Goal: Task Accomplishment & Management: Manage account settings

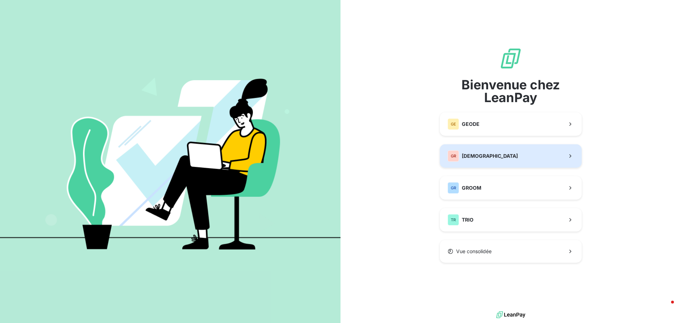
click at [472, 157] on span "[DEMOGRAPHIC_DATA]" at bounding box center [490, 156] width 56 height 7
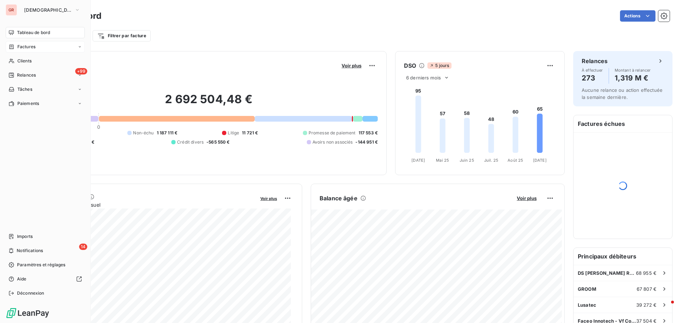
click at [29, 47] on span "Factures" at bounding box center [26, 47] width 18 height 6
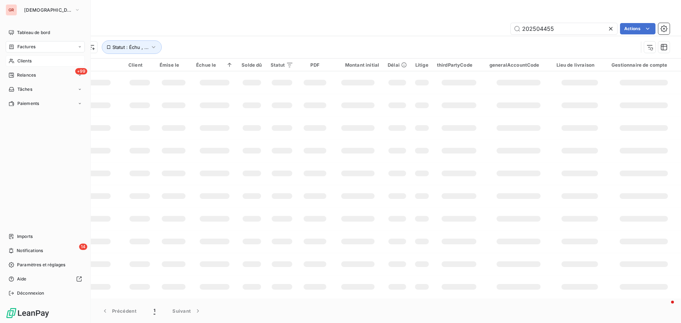
click at [27, 60] on span "Clients" at bounding box center [24, 61] width 14 height 6
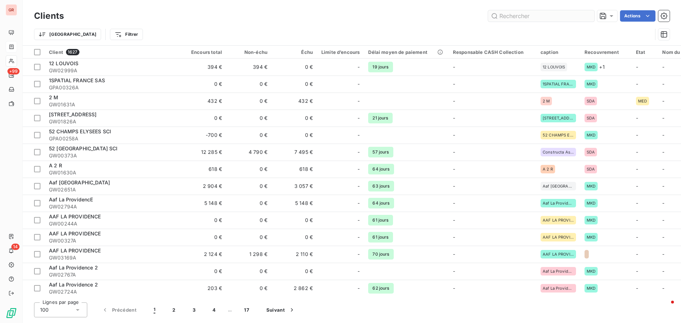
click at [541, 16] on input "text" at bounding box center [541, 15] width 106 height 11
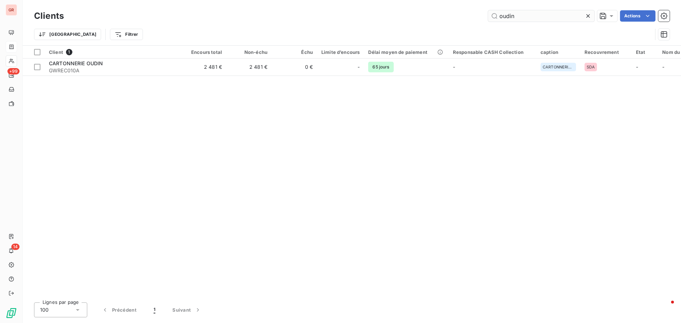
type input "oudin"
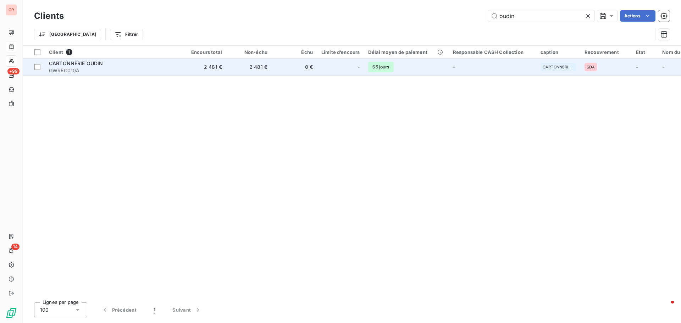
click at [94, 66] on span "CARTONNERIE OUDIN" at bounding box center [76, 63] width 54 height 6
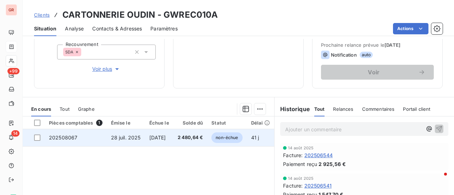
scroll to position [106, 0]
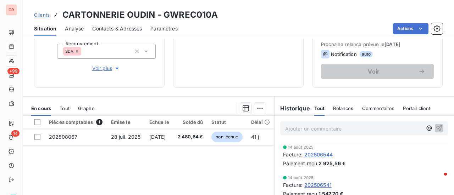
click at [311, 156] on span "202506544" at bounding box center [318, 154] width 28 height 7
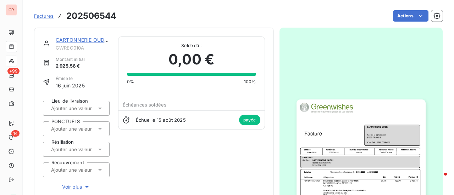
click at [363, 148] on img "button" at bounding box center [361, 191] width 129 height 182
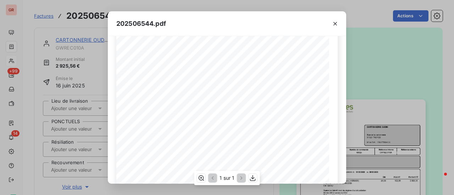
scroll to position [106, 0]
click at [254, 178] on icon "button" at bounding box center [253, 179] width 6 height 6
click at [335, 26] on icon "button" at bounding box center [335, 23] width 7 height 7
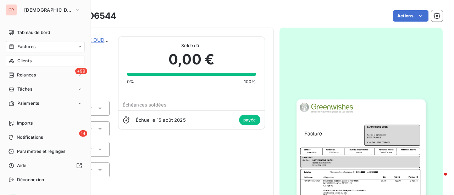
click at [28, 64] on div "Clients" at bounding box center [45, 60] width 79 height 11
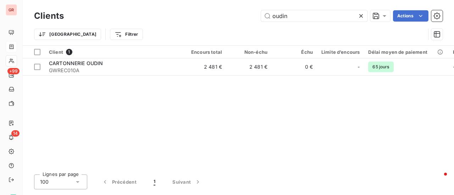
drag, startPoint x: 299, startPoint y: 12, endPoint x: 199, endPoint y: 13, distance: 100.0
click at [212, 13] on div "oudin Actions" at bounding box center [257, 15] width 370 height 11
type input "WEPA"
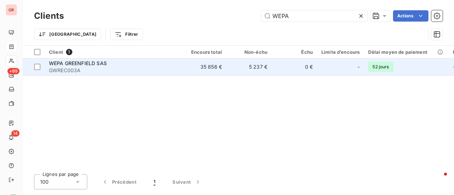
click at [90, 64] on span "WEPA GREENFIELD SAS" at bounding box center [78, 63] width 58 height 6
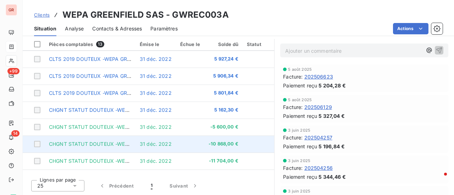
scroll to position [100, 0]
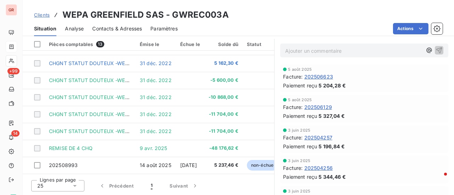
click at [218, 184] on div "Lignes par page 25 Précédent 1 Suivant" at bounding box center [148, 185] width 251 height 21
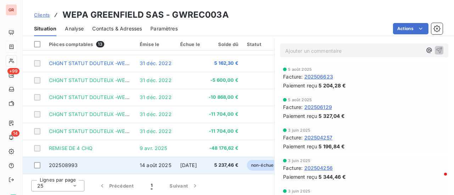
click at [68, 165] on span "202508993" at bounding box center [63, 165] width 29 height 6
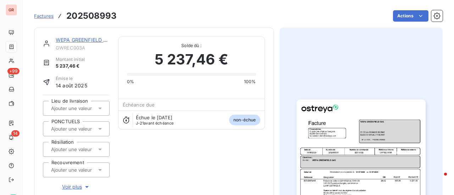
click at [339, 138] on img "button" at bounding box center [361, 191] width 129 height 182
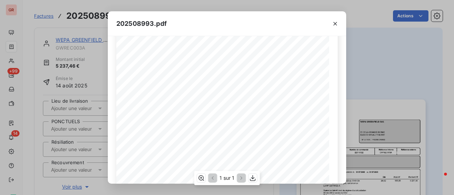
scroll to position [71, 0]
click at [402, 90] on div "202508993.pdf Référence interne Numéro de Date de Numéro de commande Référence …" at bounding box center [227, 97] width 454 height 195
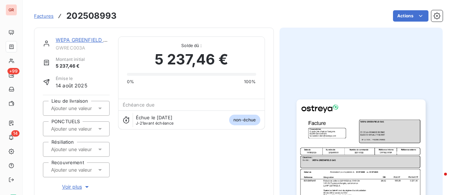
click at [347, 131] on img "button" at bounding box center [361, 191] width 129 height 182
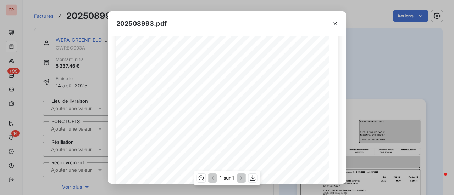
scroll to position [106, 0]
click at [253, 181] on icon "button" at bounding box center [252, 178] width 7 height 7
click at [336, 23] on icon "button" at bounding box center [335, 24] width 4 height 4
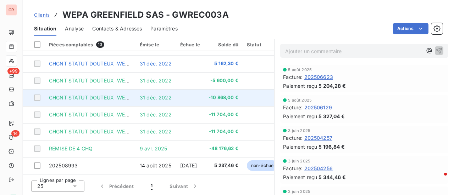
scroll to position [178, 0]
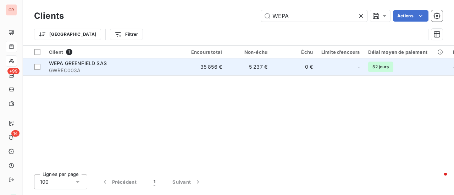
click at [71, 66] on span "WEPA GREENFIELD SAS" at bounding box center [78, 63] width 58 height 6
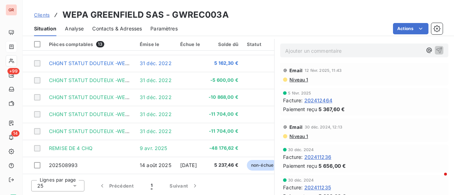
scroll to position [461, 0]
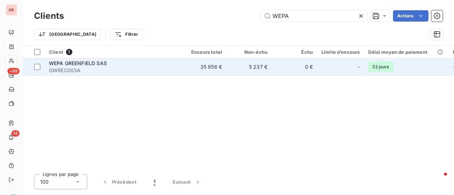
click at [90, 68] on span "GWREC003A" at bounding box center [113, 70] width 128 height 7
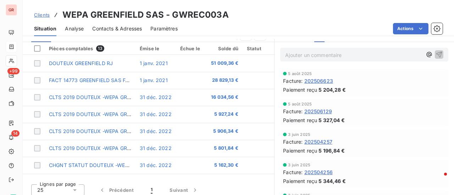
scroll to position [177, 0]
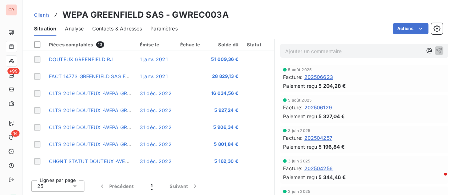
click at [304, 139] on span "202504257" at bounding box center [318, 137] width 28 height 7
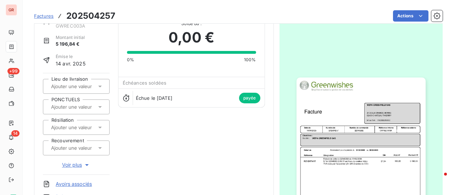
scroll to position [72, 0]
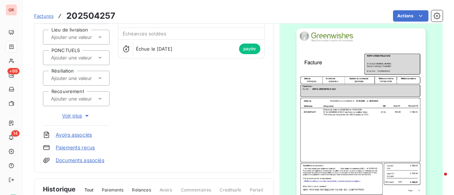
click at [331, 117] on img "button" at bounding box center [361, 119] width 129 height 182
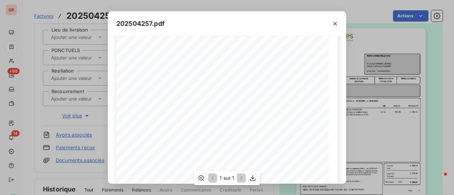
scroll to position [106, 0]
click at [337, 24] on icon "button" at bounding box center [335, 23] width 7 height 7
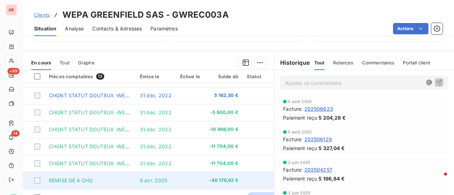
scroll to position [178, 0]
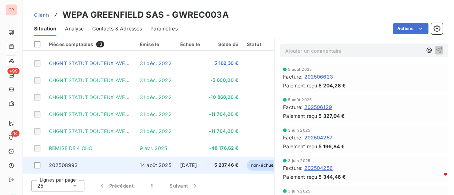
click at [162, 166] on td "14 août 2025" at bounding box center [155, 165] width 40 height 17
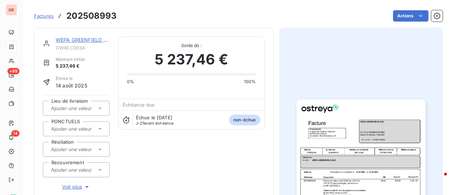
click at [324, 129] on img "button" at bounding box center [361, 191] width 129 height 182
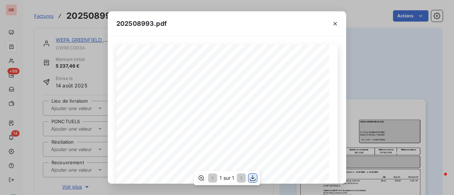
click at [255, 179] on icon "button" at bounding box center [252, 178] width 7 height 7
click at [113, 101] on div "Référence interne Numéro de Date de Numéro de commande Référence externe Client…" at bounding box center [227, 110] width 238 height 148
click at [336, 27] on button "button" at bounding box center [335, 23] width 11 height 11
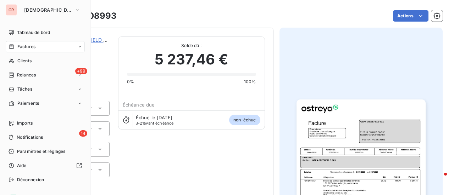
click at [26, 48] on span "Factures" at bounding box center [26, 47] width 18 height 6
click at [29, 61] on span "Clients" at bounding box center [24, 61] width 14 height 6
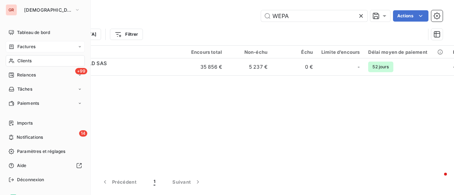
click at [30, 48] on span "Factures" at bounding box center [26, 47] width 18 height 6
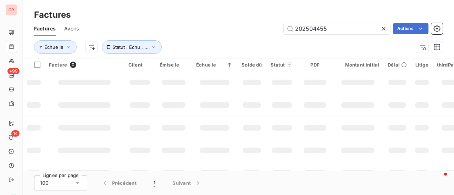
drag, startPoint x: 341, startPoint y: 32, endPoint x: 228, endPoint y: 34, distance: 112.5
click at [237, 33] on div "202504455 Actions" at bounding box center [264, 28] width 355 height 11
click at [295, 28] on input "202507757" at bounding box center [337, 28] width 106 height 11
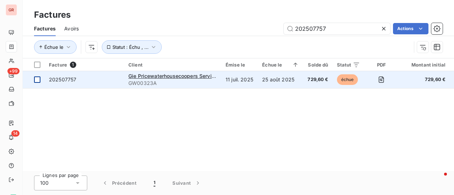
type input "202507757"
click at [38, 79] on div at bounding box center [37, 80] width 6 height 6
click at [170, 76] on span "Gie Pricewaterhousecoopers Services" at bounding box center [174, 76] width 92 height 6
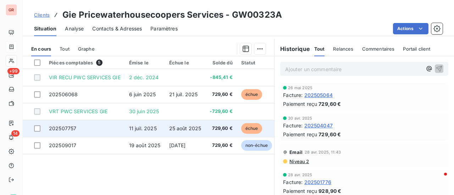
scroll to position [177, 0]
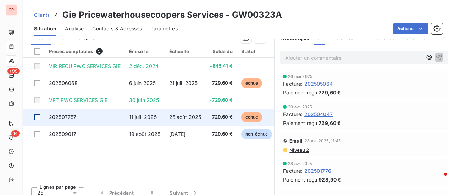
click at [39, 118] on div at bounding box center [37, 117] width 6 height 6
click at [69, 116] on span "202507757" at bounding box center [62, 117] width 27 height 6
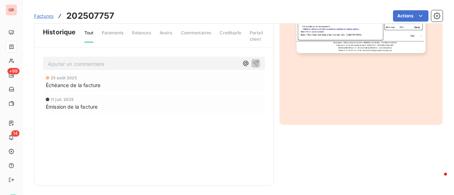
scroll to position [230, 0]
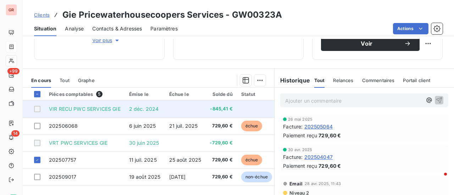
scroll to position [142, 0]
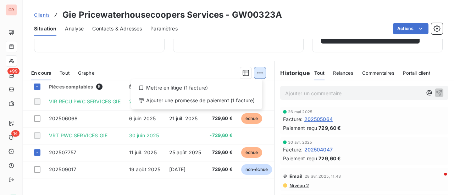
click at [257, 72] on html "GR +99 14 Clients Gie Pricewaterhousecoopers Services - GW00323A Situation Anal…" at bounding box center [227, 97] width 454 height 195
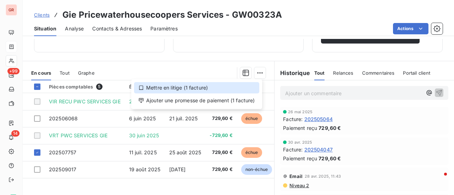
click at [173, 89] on div "Mettre en litige (1 facture)" at bounding box center [196, 87] width 125 height 11
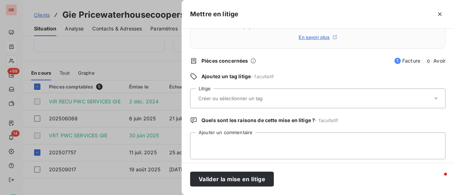
scroll to position [84, 0]
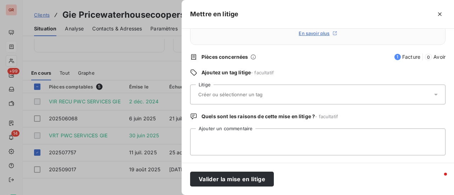
click at [250, 93] on input "text" at bounding box center [249, 95] width 103 height 6
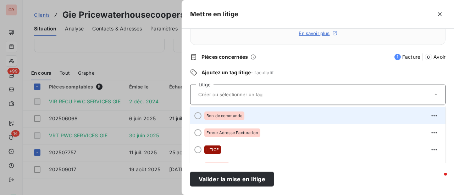
click at [199, 117] on div at bounding box center [197, 115] width 7 height 7
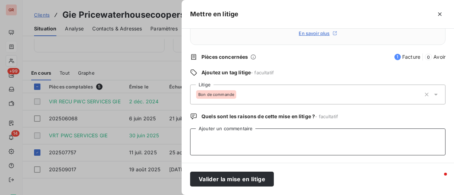
click at [220, 135] on textarea "Ajouter un commentaire" at bounding box center [317, 142] width 255 height 27
type textarea "b"
type textarea "r"
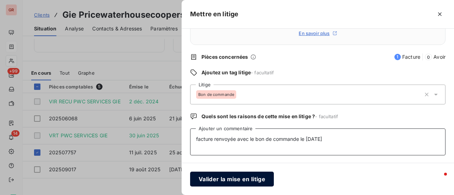
type textarea "facture renvoyée avec le bon de commande le [DATE]"
click at [242, 181] on button "Valider la mise en litige" at bounding box center [232, 179] width 84 height 15
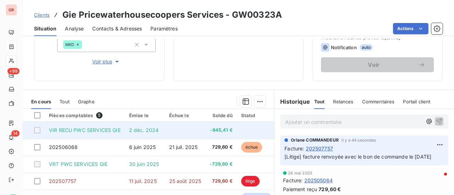
scroll to position [149, 0]
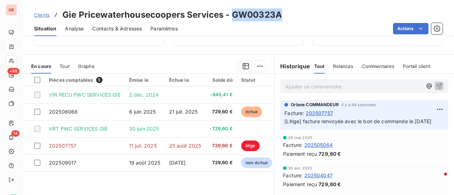
drag, startPoint x: 272, startPoint y: 16, endPoint x: 232, endPoint y: 15, distance: 39.4
click at [232, 15] on div "Clients Gie Pricewaterhousecoopers Services - GW00323A" at bounding box center [238, 15] width 431 height 13
copy h3 "GW00323A"
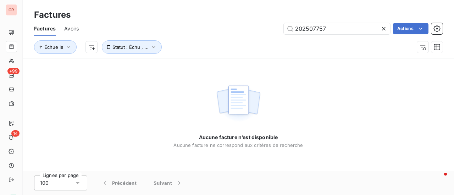
drag, startPoint x: 336, startPoint y: 30, endPoint x: 248, endPoint y: 30, distance: 88.0
click at [255, 30] on div "202507757 Actions" at bounding box center [264, 28] width 355 height 11
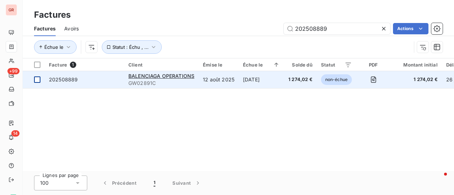
type input "202508889"
click at [37, 79] on div at bounding box center [37, 80] width 6 height 6
click at [71, 78] on span "202508889" at bounding box center [63, 80] width 29 height 6
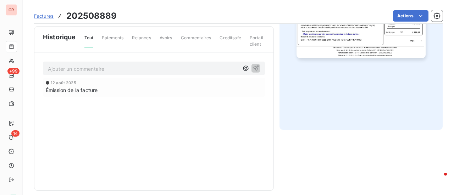
scroll to position [230, 0]
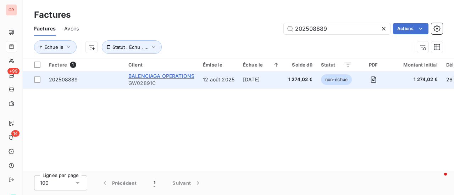
click at [179, 75] on span "BALENCIAGA OPERATIONS" at bounding box center [161, 76] width 66 height 6
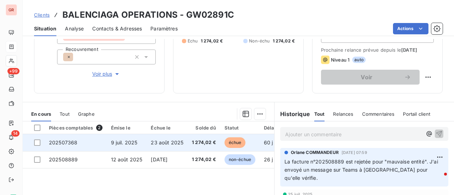
scroll to position [106, 0]
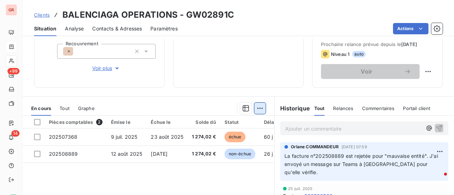
click at [258, 109] on html "GR +99 14 Clients BALENCIAGA OPERATIONS - GW02891C Situation Analyse Contacts &…" at bounding box center [227, 97] width 454 height 195
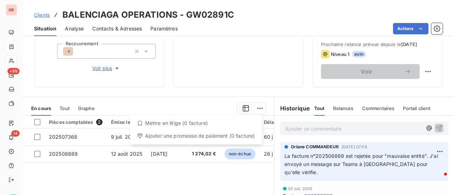
click at [176, 79] on html "GR +99 14 Clients BALENCIAGA OPERATIONS - GW02891C Situation Analyse Contacts &…" at bounding box center [227, 97] width 454 height 195
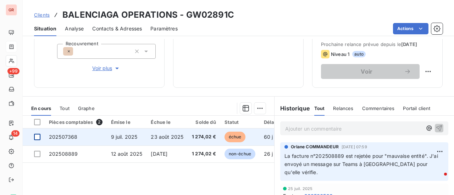
click at [38, 138] on div at bounding box center [37, 137] width 6 height 6
click at [39, 135] on icon at bounding box center [37, 137] width 4 height 4
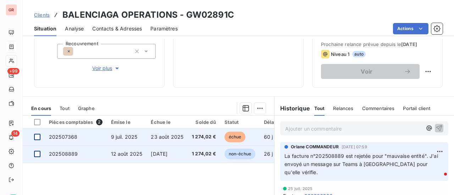
click at [37, 152] on div at bounding box center [37, 154] width 6 height 6
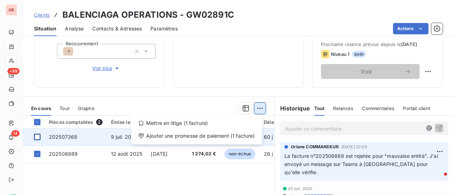
click at [260, 106] on html "GR +99 14 Clients BALENCIAGA OPERATIONS - GW02891C Situation Analyse Contacts &…" at bounding box center [227, 97] width 454 height 195
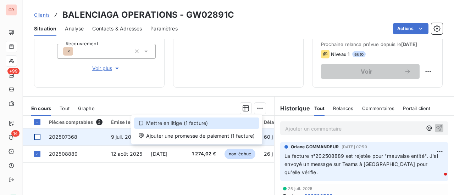
click at [142, 125] on icon at bounding box center [141, 124] width 6 height 6
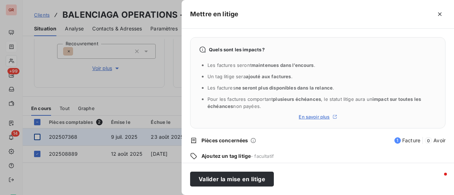
scroll to position [71, 0]
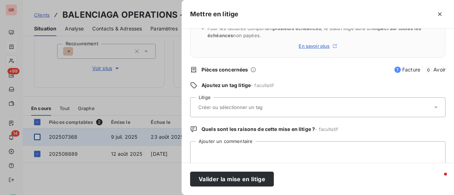
click at [220, 106] on input "text" at bounding box center [249, 107] width 103 height 6
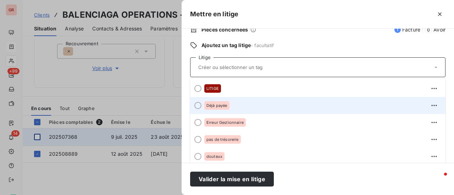
scroll to position [0, 0]
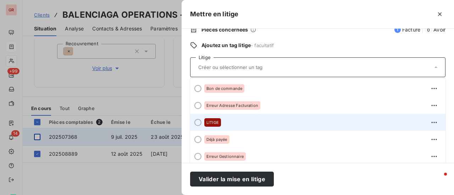
click at [199, 125] on div at bounding box center [197, 122] width 7 height 7
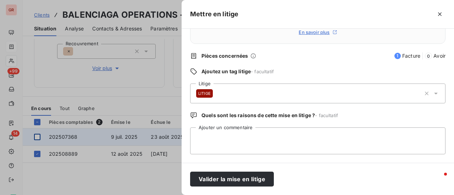
scroll to position [84, 0]
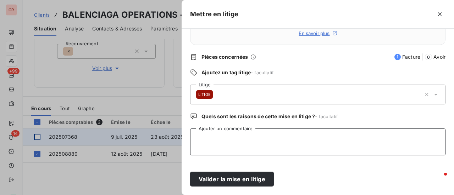
click at [223, 132] on textarea "Ajouter un commentaire" at bounding box center [317, 142] width 255 height 27
click at [201, 139] on textarea "mauvaise entité" at bounding box center [317, 142] width 255 height 27
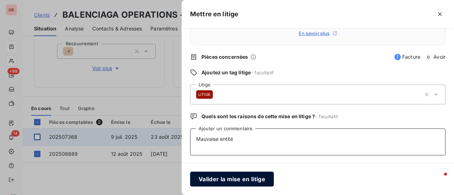
type textarea "Mauvaise entité"
click at [247, 177] on button "Valider la mise en litige" at bounding box center [232, 179] width 84 height 15
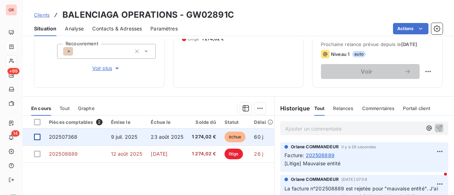
click at [45, 15] on span "Clients" at bounding box center [42, 15] width 16 height 6
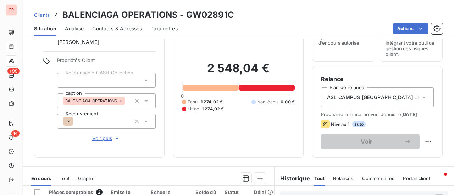
scroll to position [106, 0]
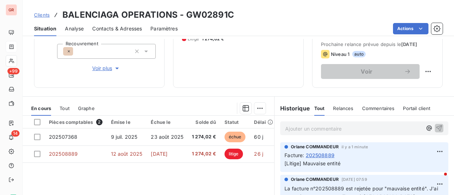
click at [329, 154] on span "202508889" at bounding box center [320, 155] width 29 height 7
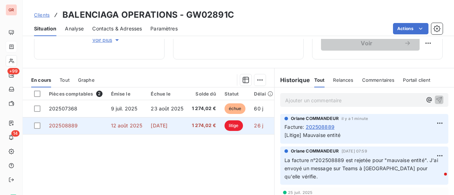
scroll to position [142, 0]
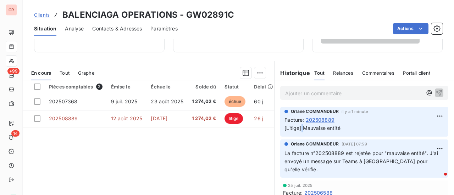
drag, startPoint x: 319, startPoint y: 128, endPoint x: 299, endPoint y: 128, distance: 19.5
click at [299, 128] on span "[Litige] Mauvaise entité" at bounding box center [312, 128] width 56 height 6
click at [319, 118] on span "202508889" at bounding box center [320, 119] width 29 height 7
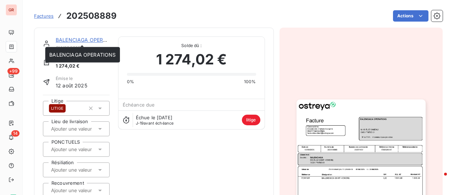
click at [79, 41] on link "BALENCIAGA OPERATIONS" at bounding box center [89, 40] width 66 height 6
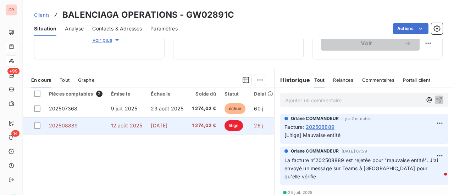
scroll to position [142, 0]
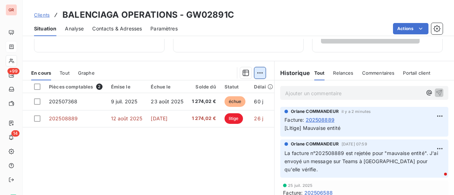
click at [258, 73] on html "GR +99 14 Clients BALENCIAGA OPERATIONS - GW02891C Situation Analyse Contacts &…" at bounding box center [227, 97] width 454 height 195
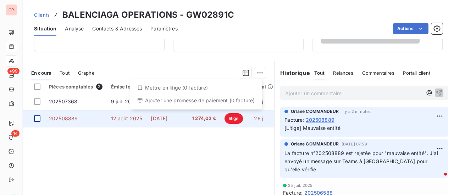
click at [35, 120] on html "GR +99 14 Clients BALENCIAGA OPERATIONS - GW02891C Situation Analyse Contacts &…" at bounding box center [227, 97] width 454 height 195
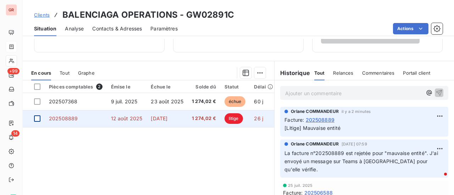
click at [38, 119] on div at bounding box center [37, 119] width 6 height 6
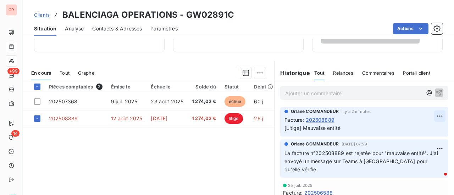
click at [430, 115] on html "GR +99 14 Clients BALENCIAGA OPERATIONS - GW02891C Situation Analyse Contacts &…" at bounding box center [227, 97] width 454 height 195
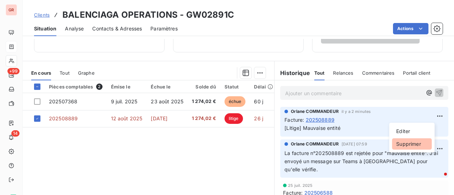
click at [409, 144] on div "Supprimer" at bounding box center [412, 144] width 40 height 11
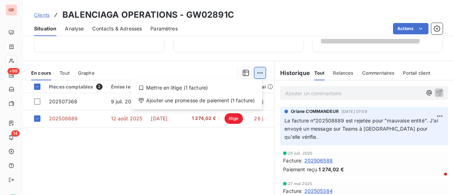
click at [257, 71] on html "GR +99 14 Clients BALENCIAGA OPERATIONS - GW02891C Situation Analyse Contacts &…" at bounding box center [227, 97] width 454 height 195
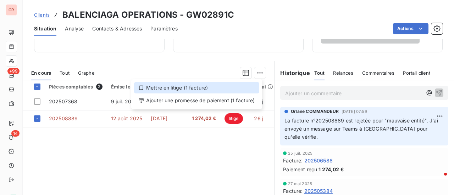
click at [193, 90] on div "Mettre en litige (1 facture)" at bounding box center [196, 87] width 125 height 11
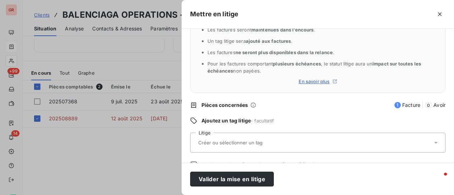
scroll to position [71, 0]
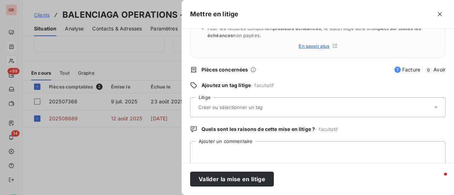
click at [240, 109] on input "text" at bounding box center [249, 107] width 103 height 6
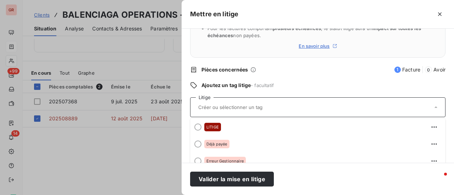
scroll to position [34, 0]
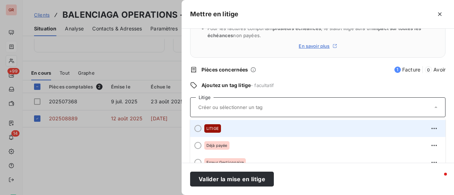
click at [197, 129] on div at bounding box center [197, 128] width 7 height 7
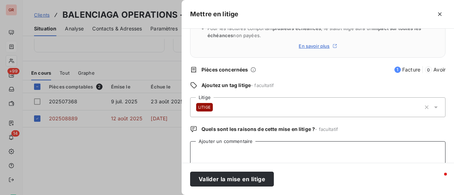
click at [247, 145] on textarea "Ajouter un commentaire" at bounding box center [317, 155] width 255 height 27
click at [239, 149] on textarea "Mauvaise entité" at bounding box center [317, 155] width 255 height 27
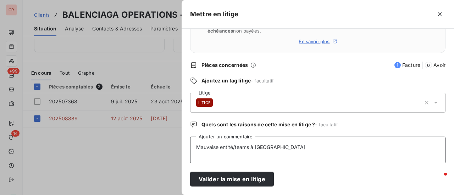
scroll to position [84, 0]
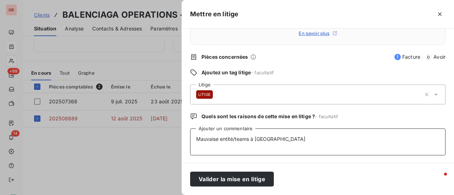
type textarea "Mauvaise entité/teams à [GEOGRAPHIC_DATA]"
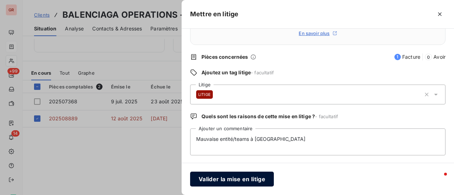
click at [245, 179] on button "Valider la mise en litige" at bounding box center [232, 179] width 84 height 15
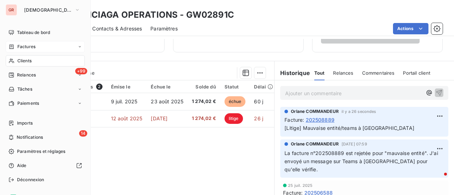
drag, startPoint x: 29, startPoint y: 46, endPoint x: 35, endPoint y: 47, distance: 5.7
click at [29, 46] on span "Factures" at bounding box center [26, 47] width 18 height 6
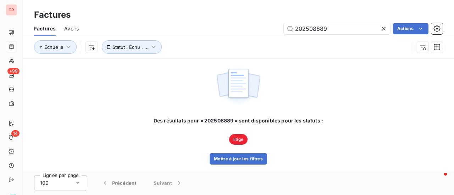
drag, startPoint x: 337, startPoint y: 30, endPoint x: 246, endPoint y: 30, distance: 90.8
click at [249, 30] on div "202508889 Actions" at bounding box center [264, 28] width 355 height 11
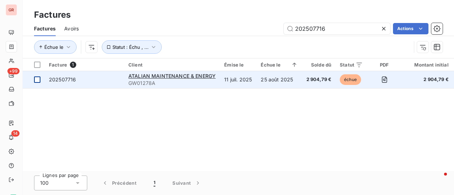
type input "202507716"
click at [39, 80] on div at bounding box center [37, 80] width 6 height 6
click at [65, 81] on span "202507716" at bounding box center [62, 80] width 27 height 6
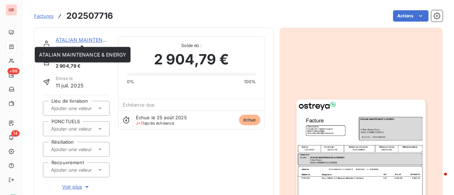
click at [81, 39] on link "ATALIAN MAINTENANCE & ENERGY" at bounding box center [99, 40] width 87 height 6
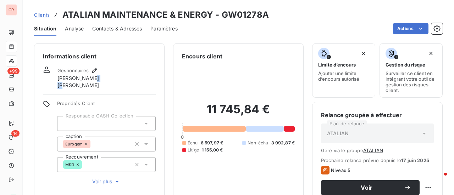
drag, startPoint x: 87, startPoint y: 83, endPoint x: 69, endPoint y: 87, distance: 18.2
click at [63, 86] on div "Gestionnaires [PERSON_NAME]" at bounding box center [78, 77] width 42 height 23
drag, startPoint x: 69, startPoint y: 87, endPoint x: 86, endPoint y: 88, distance: 17.1
click at [86, 88] on div "Gestionnaires [PERSON_NAME]" at bounding box center [78, 77] width 42 height 23
click at [88, 85] on div "Gestionnaires [PERSON_NAME]" at bounding box center [78, 77] width 42 height 23
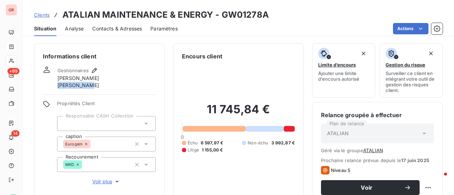
drag, startPoint x: 81, startPoint y: 85, endPoint x: 54, endPoint y: 85, distance: 27.0
click at [54, 85] on div "Gestionnaires [PERSON_NAME]" at bounding box center [99, 77] width 113 height 23
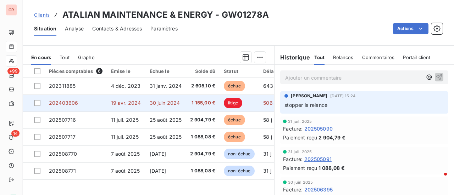
scroll to position [177, 0]
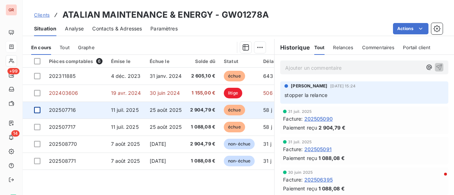
click at [38, 109] on div at bounding box center [37, 110] width 6 height 6
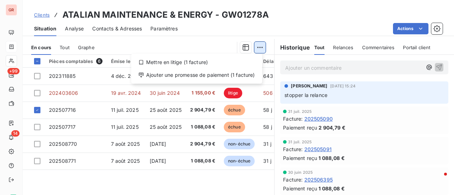
click at [259, 48] on html "GR +99 14 Clients ATALIAN MAINTENANCE & ENERGY - GW01278A Situation Analyse Con…" at bounding box center [227, 97] width 454 height 195
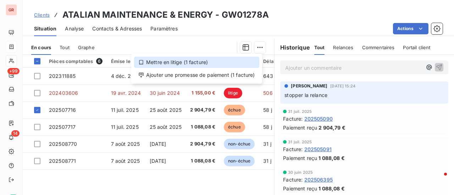
click at [193, 61] on div "Mettre en litige (1 facture)" at bounding box center [196, 62] width 125 height 11
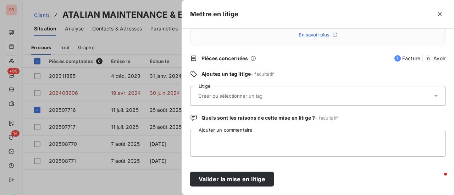
scroll to position [84, 0]
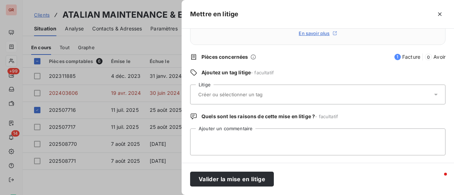
click at [240, 96] on input "text" at bounding box center [249, 95] width 103 height 6
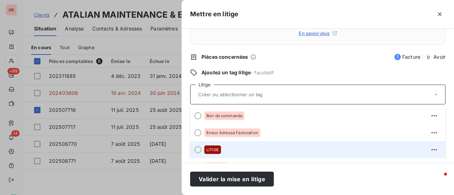
click at [219, 149] on div "LITIGE" at bounding box center [212, 150] width 17 height 9
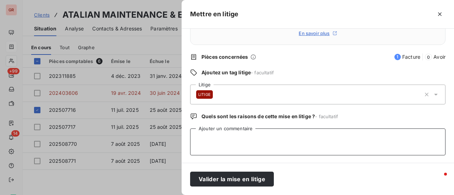
click at [217, 138] on textarea "Ajouter un commentaire" at bounding box center [317, 142] width 255 height 27
click at [198, 138] on textarea "rejet" at bounding box center [317, 142] width 255 height 27
click at [214, 142] on textarea "Rejet" at bounding box center [317, 142] width 255 height 27
click at [279, 137] on textarea "Rejet de la facture pour motif" at bounding box center [317, 142] width 255 height 27
drag, startPoint x: 248, startPoint y: 140, endPoint x: 209, endPoint y: 141, distance: 39.4
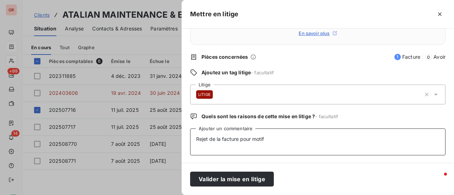
click at [209, 141] on textarea "Rejet de la facture pour motif" at bounding box center [317, 142] width 255 height 27
paste textarea "Motif de rejet : [Commande déjà facturée]"
click at [270, 145] on textarea "Rejet Motif de rejet : [Commande déjà facturée]" at bounding box center [317, 142] width 255 height 27
paste textarea "PLUSIEURS FACTURES - PLUS DE DISPO"
click at [375, 142] on textarea "Rejet Motif de rejet : [Commande déjà facturée]PLUSIEURS FACTURES - PLUS DE DIS…" at bounding box center [317, 142] width 255 height 27
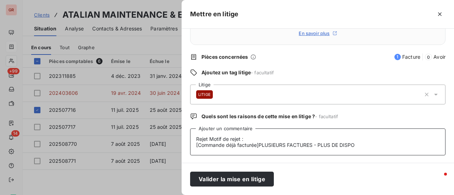
click at [363, 146] on textarea "Rejet Motif de rejet : [Commande déjà facturée]PLUSIEURS FACTURES - PLUS DE DIS…" at bounding box center [317, 142] width 255 height 27
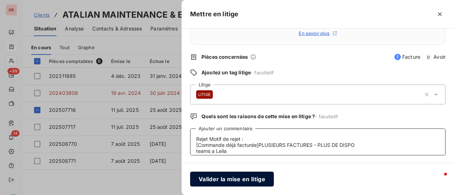
type textarea "Rejet Motif de rejet : [Commande déjà facturée]PLUSIEURS FACTURES - PLUS DE DIS…"
click at [261, 178] on button "Valider la mise en litige" at bounding box center [232, 179] width 84 height 15
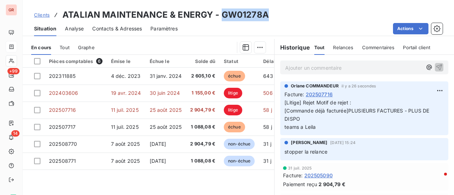
drag, startPoint x: 267, startPoint y: 18, endPoint x: 222, endPoint y: 19, distance: 44.7
click at [222, 19] on h3 "ATALIAN MAINTENANCE & ENERGY - GW01278A" at bounding box center [165, 15] width 206 height 13
copy h3 "GW01278A"
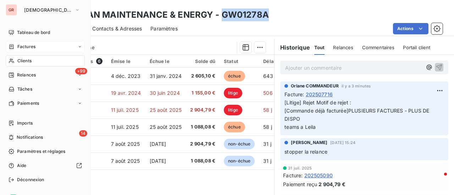
click at [34, 44] on span "Factures" at bounding box center [26, 47] width 18 height 6
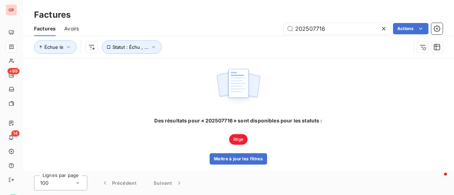
drag, startPoint x: 336, startPoint y: 30, endPoint x: 230, endPoint y: 39, distance: 106.0
click at [226, 34] on div "Factures Avoirs 202507716 Actions" at bounding box center [238, 28] width 431 height 15
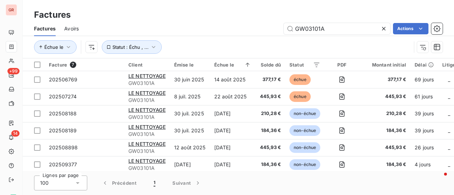
type input "GW03101A"
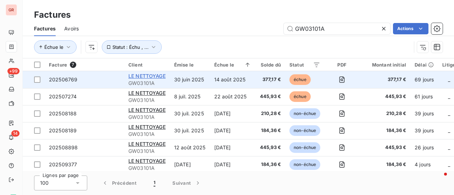
click at [156, 76] on span "LE NETTOYAGE" at bounding box center [146, 76] width 37 height 6
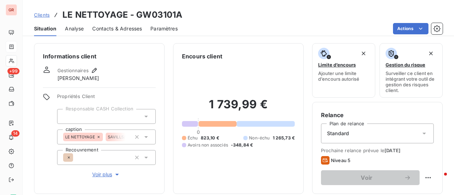
click at [127, 31] on span "Contacts & Adresses" at bounding box center [117, 28] width 50 height 7
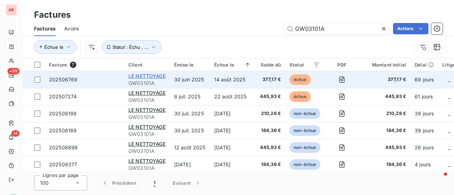
click at [146, 76] on span "LE NETTOYAGE" at bounding box center [146, 76] width 37 height 6
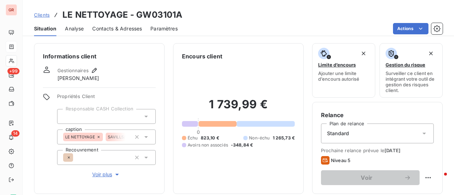
click at [126, 29] on span "Contacts & Adresses" at bounding box center [117, 28] width 50 height 7
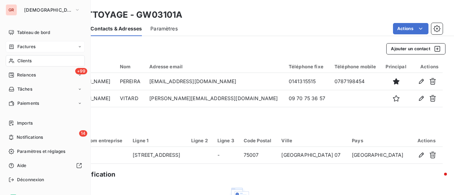
drag, startPoint x: 27, startPoint y: 46, endPoint x: 62, endPoint y: 47, distance: 35.8
click at [27, 46] on span "Factures" at bounding box center [26, 47] width 18 height 6
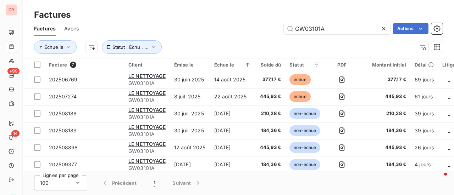
drag, startPoint x: 333, startPoint y: 30, endPoint x: 261, endPoint y: 31, distance: 72.4
click at [261, 31] on div "GW03101A Actions" at bounding box center [264, 28] width 355 height 11
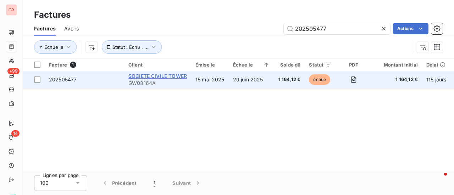
type input "202505477"
click at [159, 78] on span "SOCIETE CIVILE TOWER" at bounding box center [157, 76] width 59 height 6
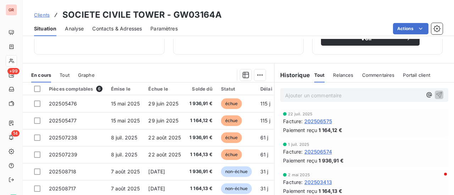
scroll to position [142, 0]
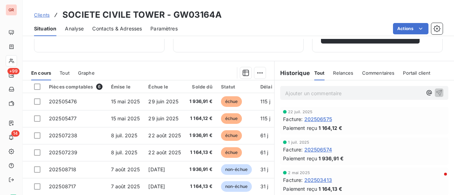
click at [126, 31] on span "Contacts & Adresses" at bounding box center [117, 28] width 50 height 7
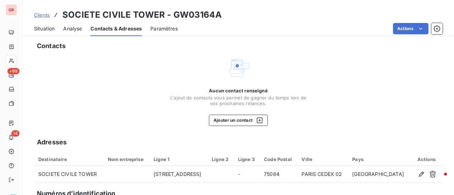
scroll to position [0, 0]
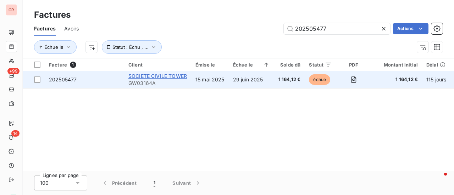
click at [153, 76] on span "SOCIETE CIVILE TOWER" at bounding box center [157, 76] width 59 height 6
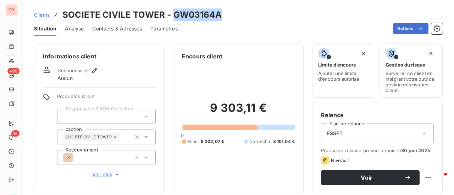
drag, startPoint x: 218, startPoint y: 17, endPoint x: 173, endPoint y: 12, distance: 45.0
click at [173, 12] on h3 "SOCIETE CIVILE TOWER - GW03164A" at bounding box center [141, 15] width 159 height 13
copy h3 "GW03164A"
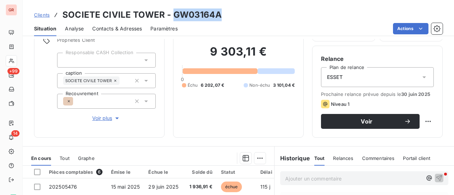
scroll to position [142, 0]
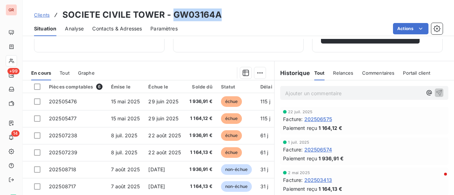
click at [123, 28] on span "Contacts & Adresses" at bounding box center [117, 28] width 50 height 7
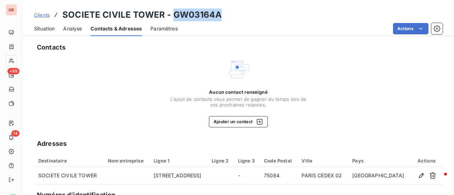
scroll to position [0, 0]
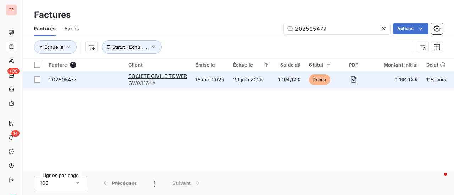
drag, startPoint x: 155, startPoint y: 77, endPoint x: 155, endPoint y: 72, distance: 4.3
click at [155, 77] on span "SOCIETE CIVILE TOWER" at bounding box center [157, 76] width 59 height 6
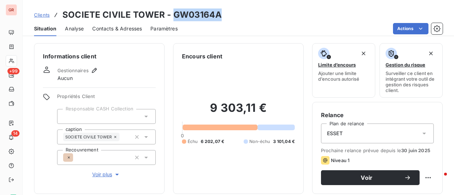
drag, startPoint x: 219, startPoint y: 17, endPoint x: 173, endPoint y: 17, distance: 46.5
click at [173, 17] on div "Clients SOCIETE CIVILE TOWER - GW03164A" at bounding box center [238, 15] width 431 height 13
copy h3 "GW03164A"
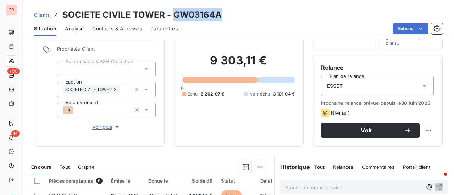
scroll to position [106, 0]
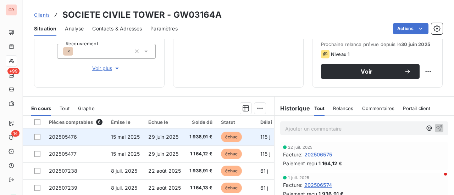
click at [233, 138] on span "échue" at bounding box center [231, 137] width 21 height 11
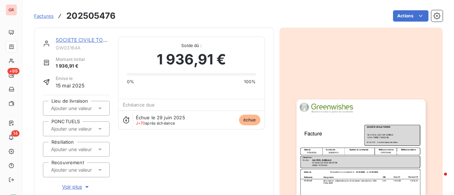
click at [363, 152] on img "button" at bounding box center [361, 191] width 129 height 182
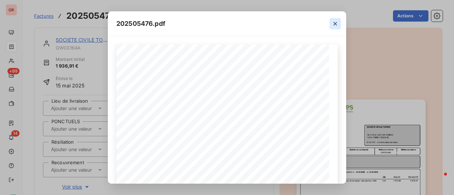
click at [336, 24] on icon "button" at bounding box center [335, 23] width 7 height 7
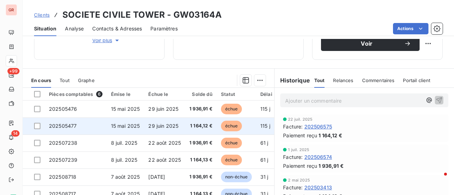
scroll to position [142, 0]
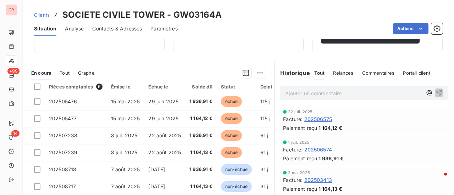
click at [321, 120] on span "202506575" at bounding box center [318, 119] width 28 height 7
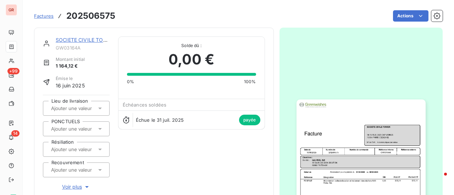
click at [373, 148] on img "button" at bounding box center [361, 191] width 129 height 182
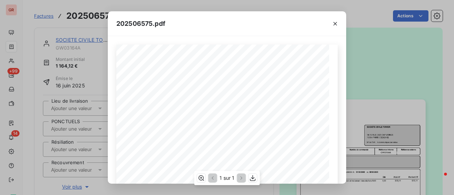
scroll to position [71, 0]
click at [336, 20] on icon "button" at bounding box center [335, 23] width 7 height 7
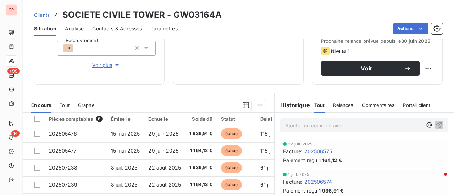
scroll to position [142, 0]
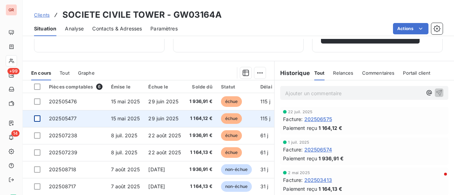
click at [38, 117] on div at bounding box center [37, 119] width 6 height 6
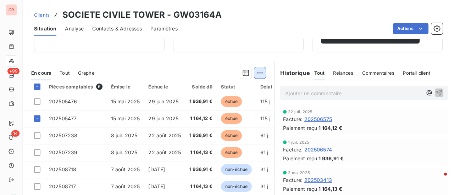
click at [256, 70] on html "GR +99 14 Clients SOCIETE CIVILE TOWER - GW03164A Situation Analyse Contacts & …" at bounding box center [227, 97] width 454 height 195
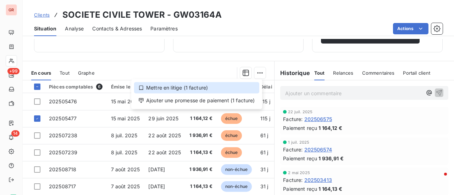
click at [188, 88] on div "Mettre en litige (1 facture)" at bounding box center [196, 87] width 125 height 11
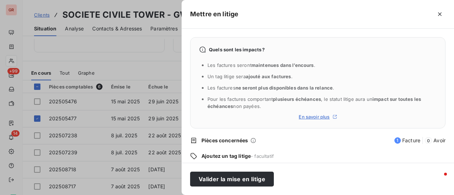
click at [253, 160] on div "Quels sont les impacts ? Les factures seront maintenues dans l’encours . Un tag…" at bounding box center [318, 96] width 272 height 134
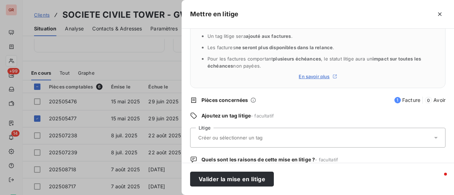
scroll to position [71, 0]
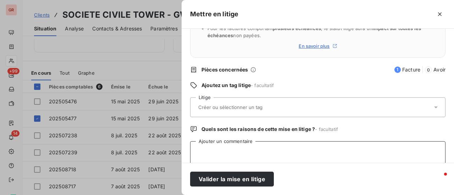
click at [224, 149] on textarea "Ajouter un commentaire" at bounding box center [317, 155] width 255 height 27
paste textarea "MERCI DE MENTIONNER NOTRE NUMERO DE COMMANDE OU CONTRAT"
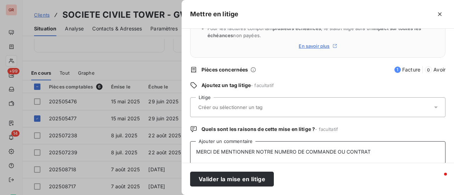
click at [197, 151] on textarea "MERCI DE MENTIONNER NOTRE NUMERO DE COMMANDE OU CONTRAT" at bounding box center [317, 155] width 255 height 27
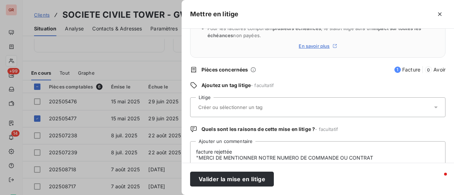
click at [308, 173] on div "Valider la mise en litige" at bounding box center [318, 179] width 272 height 32
click at [372, 156] on textarea "facture rejettée "MERCI DE MENTIONNER NOTRE NUMERO DE COMMANDE OU CONTRAT" at bounding box center [317, 155] width 255 height 27
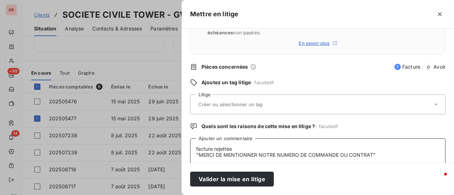
scroll to position [6, 0]
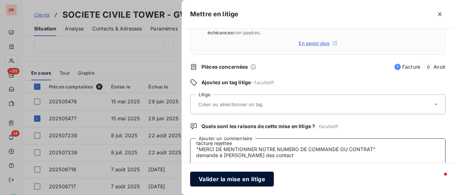
type textarea "facture rejettée "MERCI DE MENTIONNER NOTRE NUMERO DE COMMANDE OU CONTRAT" dema…"
click at [260, 179] on button "Valider la mise en litige" at bounding box center [232, 179] width 84 height 15
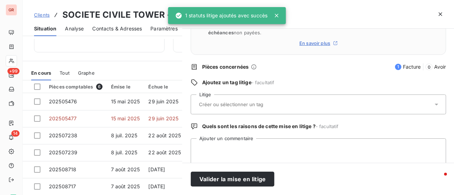
scroll to position [0, 0]
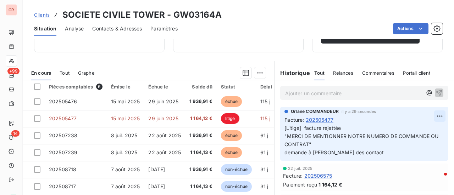
click at [429, 115] on html "GR +99 14 Clients SOCIETE CIVILE TOWER - GW03164A Situation Analyse Contacts & …" at bounding box center [227, 97] width 454 height 195
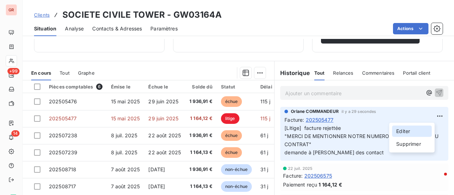
click at [408, 133] on div "Editer" at bounding box center [412, 131] width 40 height 11
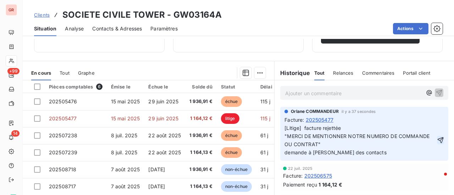
click at [438, 139] on icon "button" at bounding box center [441, 140] width 6 height 6
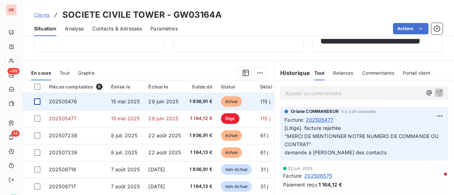
click at [38, 101] on div at bounding box center [37, 102] width 6 height 6
click at [70, 100] on span "202505476" at bounding box center [63, 102] width 28 height 6
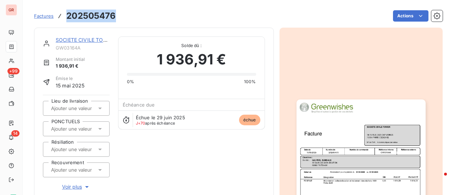
drag, startPoint x: 117, startPoint y: 17, endPoint x: 66, endPoint y: 18, distance: 51.4
click at [66, 18] on div "Factures 202505476 Actions" at bounding box center [238, 16] width 409 height 15
copy h3 "202505476"
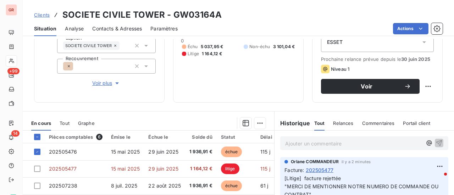
scroll to position [106, 0]
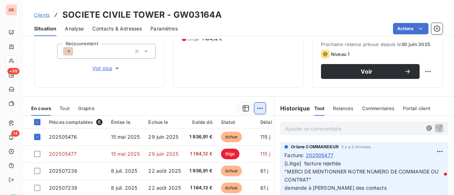
click at [258, 108] on html "GR +99 14 Clients SOCIETE CIVILE TOWER - GW03164A Situation Analyse Contacts & …" at bounding box center [227, 97] width 454 height 195
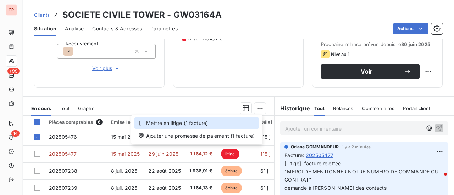
click at [178, 124] on div "Mettre en litige (1 facture)" at bounding box center [196, 123] width 125 height 11
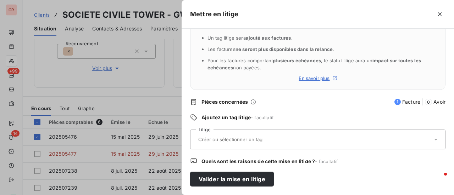
scroll to position [71, 0]
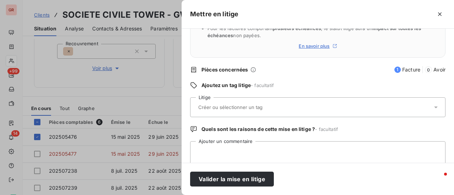
click at [232, 109] on input "text" at bounding box center [249, 107] width 103 height 6
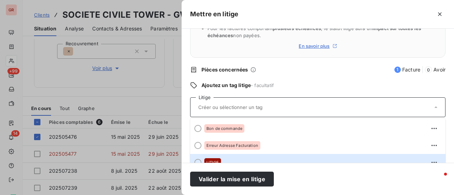
click at [214, 160] on div "LITIGE" at bounding box center [322, 162] width 236 height 11
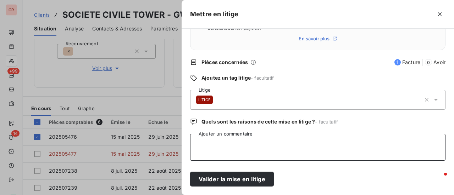
click at [214, 139] on textarea "Ajouter un commentaire" at bounding box center [317, 147] width 255 height 27
type textarea "f"
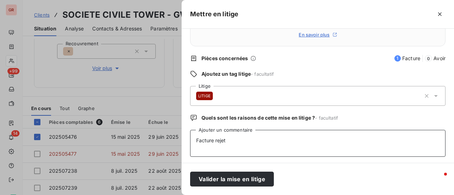
scroll to position [84, 0]
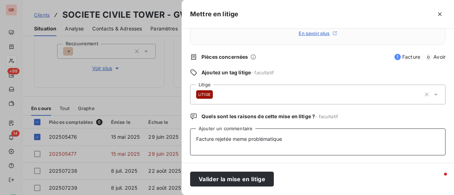
click at [239, 140] on textarea "Facture rejetée meme problématique" at bounding box center [317, 142] width 255 height 27
drag, startPoint x: 290, startPoint y: 140, endPoint x: 248, endPoint y: 140, distance: 41.9
click at [248, 140] on textarea "Facture rejetée même problématique" at bounding box center [317, 142] width 255 height 27
click at [250, 138] on textarea "Facture rejetée même manque BCD demande contact à [PERSON_NAME]" at bounding box center [317, 142] width 255 height 27
drag, startPoint x: 256, startPoint y: 138, endPoint x: 233, endPoint y: 139, distance: 23.1
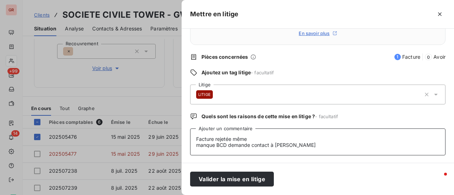
click at [233, 139] on textarea "Facture rejetée même manque BCD demande contact à [PERSON_NAME]" at bounding box center [317, 142] width 255 height 27
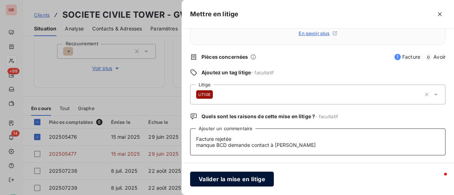
type textarea "Facture rejetée manque BCD demande contact à [PERSON_NAME]"
click at [253, 181] on button "Valider la mise en litige" at bounding box center [232, 179] width 84 height 15
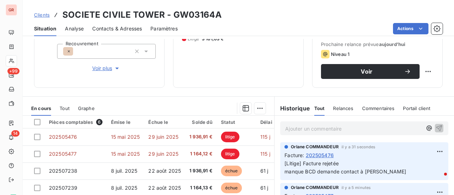
click at [281, 56] on div "9 303,11 € 0 Échu 3 101,04 € Non-échu 3 101,04 € Litige 3 101,03 €" at bounding box center [238, 16] width 113 height 125
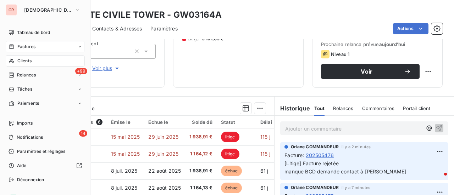
click at [30, 45] on span "Factures" at bounding box center [26, 47] width 18 height 6
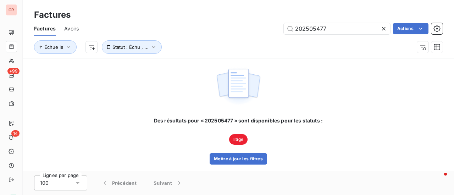
drag, startPoint x: 336, startPoint y: 29, endPoint x: 217, endPoint y: 34, distance: 119.3
click at [218, 34] on div "202505477 Actions" at bounding box center [264, 28] width 355 height 11
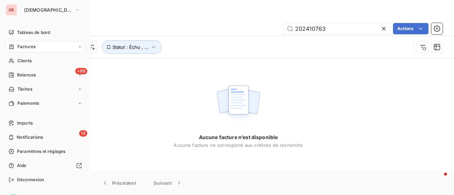
type input "202410763"
click at [26, 47] on span "Factures" at bounding box center [26, 47] width 18 height 6
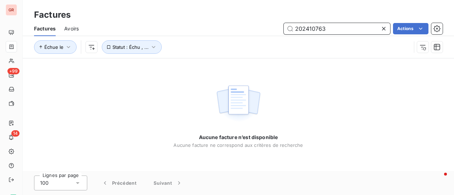
drag, startPoint x: 333, startPoint y: 33, endPoint x: 256, endPoint y: 29, distance: 77.0
click at [260, 29] on div "202410763 Actions" at bounding box center [264, 28] width 355 height 11
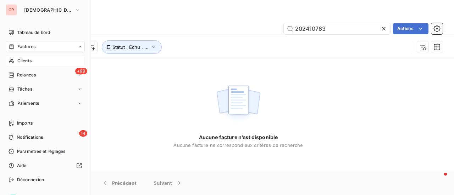
drag, startPoint x: 27, startPoint y: 60, endPoint x: 38, endPoint y: 62, distance: 11.5
click at [27, 61] on span "Clients" at bounding box center [24, 61] width 14 height 6
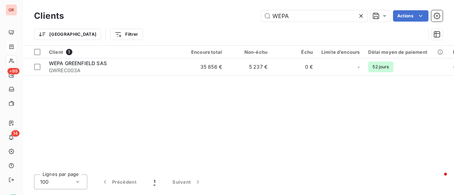
drag, startPoint x: 296, startPoint y: 19, endPoint x: 189, endPoint y: 28, distance: 107.5
click at [191, 27] on div "Clients WEPA Actions Trier Filtrer" at bounding box center [238, 27] width 409 height 37
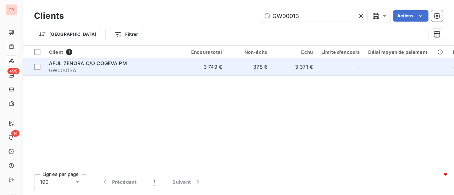
type input "GW00013"
click at [103, 61] on span "AFUL ZENORA C/O COGEVA PM" at bounding box center [88, 63] width 78 height 6
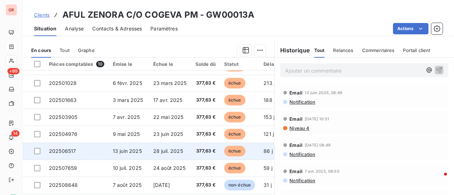
scroll to position [184, 0]
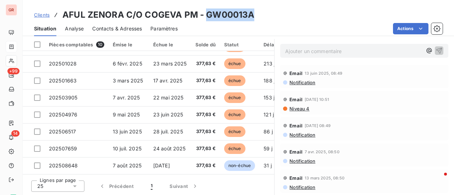
drag, startPoint x: 255, startPoint y: 12, endPoint x: 207, endPoint y: 16, distance: 48.0
click at [207, 16] on div "Clients AFUL ZENORA C/O COGEVA PM - GW00013A" at bounding box center [238, 15] width 431 height 13
copy h3 "GW00013A"
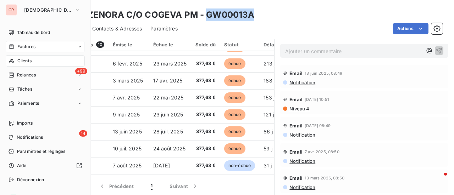
click at [31, 47] on span "Factures" at bounding box center [26, 47] width 18 height 6
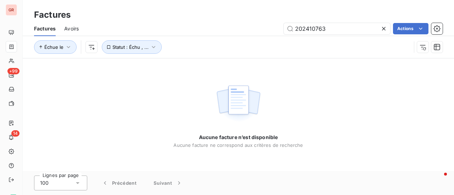
drag, startPoint x: 316, startPoint y: 29, endPoint x: 231, endPoint y: 32, distance: 85.2
click at [244, 29] on div "202410763 Actions" at bounding box center [264, 28] width 355 height 11
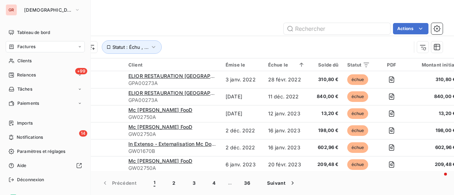
click at [29, 47] on span "Factures" at bounding box center [26, 47] width 18 height 6
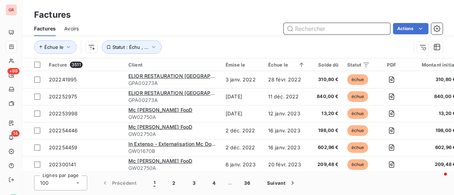
click at [315, 25] on input "text" at bounding box center [337, 28] width 106 height 11
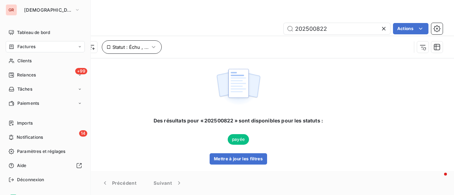
drag, startPoint x: 27, startPoint y: 49, endPoint x: 101, endPoint y: 45, distance: 74.6
click at [27, 49] on span "Factures" at bounding box center [26, 47] width 18 height 6
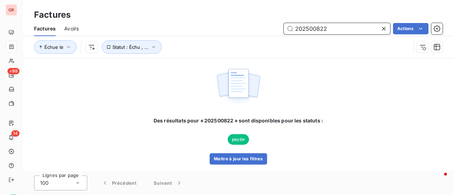
drag, startPoint x: 330, startPoint y: 31, endPoint x: 261, endPoint y: 33, distance: 68.8
click at [269, 32] on div "202500822 Actions" at bounding box center [264, 28] width 355 height 11
drag, startPoint x: 338, startPoint y: 25, endPoint x: 336, endPoint y: 30, distance: 5.1
click at [338, 25] on input "202505891" at bounding box center [337, 28] width 106 height 11
drag, startPoint x: 331, startPoint y: 30, endPoint x: 236, endPoint y: 35, distance: 95.2
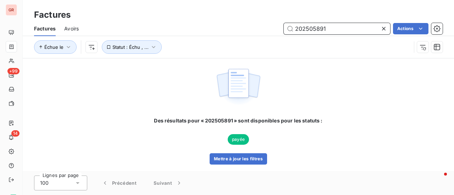
click at [240, 34] on div "Factures Avoirs 202505891 Actions" at bounding box center [238, 28] width 431 height 15
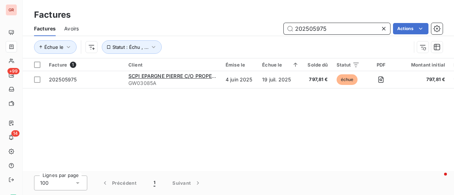
drag, startPoint x: 334, startPoint y: 30, endPoint x: 204, endPoint y: 44, distance: 130.2
click at [205, 36] on div "Factures Avoirs 202505975 Actions Échue le Statut : Échu , ..." at bounding box center [238, 39] width 431 height 37
paste input "614"
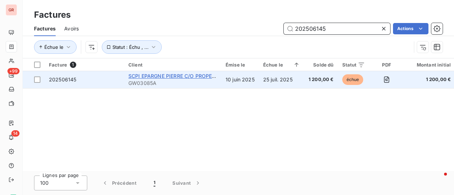
type input "202506145"
click at [171, 76] on span "SCPI EPARGNE PIERRE C/O PROPERTY S2" at bounding box center [178, 76] width 101 height 6
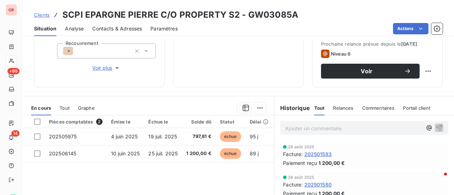
scroll to position [142, 0]
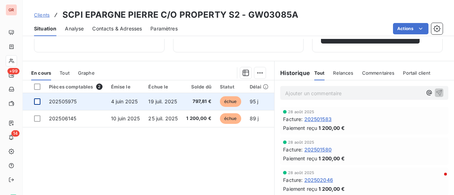
click at [38, 103] on div at bounding box center [37, 102] width 6 height 6
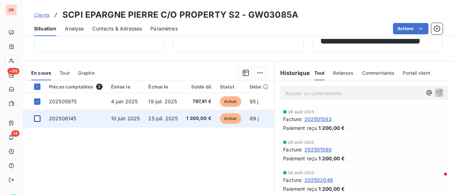
click at [37, 120] on div at bounding box center [37, 119] width 6 height 6
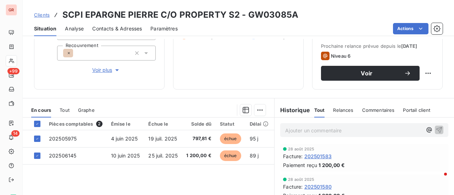
scroll to position [106, 0]
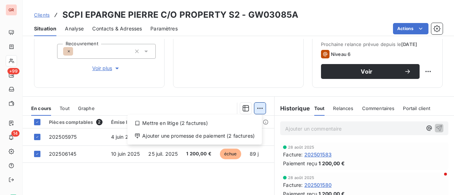
click at [260, 106] on html "GR +99 14 Clients SCPI EPARGNE PIERRE C/O PROPERTY S2 - GW03085A Situation Anal…" at bounding box center [227, 97] width 454 height 195
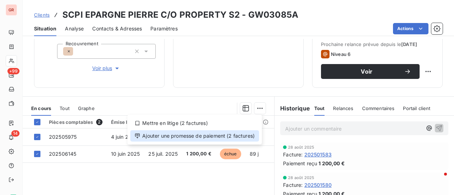
click at [189, 137] on div "Ajouter une promesse de paiement (2 factures)" at bounding box center [194, 136] width 129 height 11
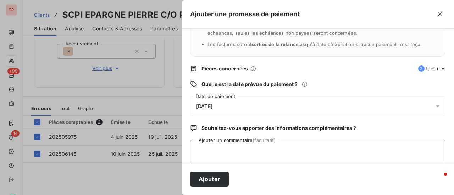
scroll to position [71, 0]
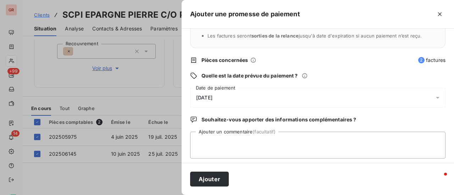
click at [434, 98] on icon at bounding box center [437, 97] width 7 height 7
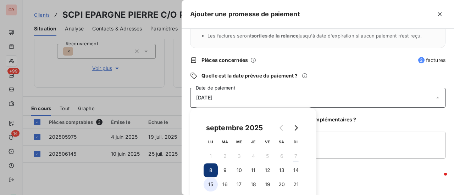
click at [212, 183] on button "15" at bounding box center [211, 185] width 14 height 14
click at [334, 151] on textarea "Ajouter un commentaire (facultatif)" at bounding box center [317, 145] width 255 height 27
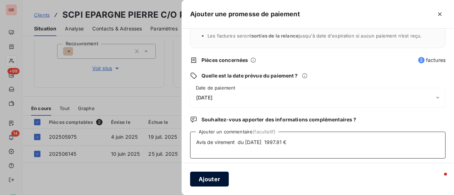
type textarea "Avis de virement du [DATE] 1997.81 €"
click at [217, 179] on button "Ajouter" at bounding box center [209, 179] width 39 height 15
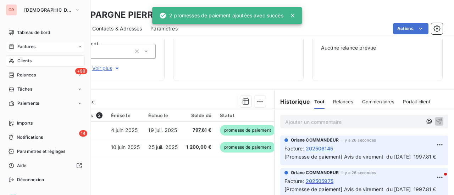
click at [29, 46] on span "Factures" at bounding box center [26, 47] width 18 height 6
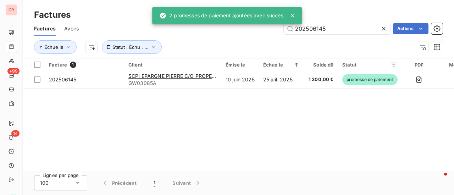
drag, startPoint x: 334, startPoint y: 28, endPoint x: 250, endPoint y: 39, distance: 84.8
click at [258, 38] on div "Factures Avoirs 202506145 Actions Échue le Statut : Échu , ..." at bounding box center [238, 39] width 431 height 37
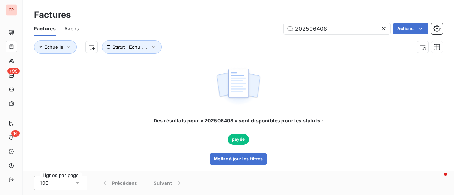
drag, startPoint x: 330, startPoint y: 29, endPoint x: 253, endPoint y: 40, distance: 77.0
click at [255, 39] on div "Factures Avoirs 202506408 Actions Échue le Statut : Échu , ..." at bounding box center [238, 39] width 431 height 37
drag, startPoint x: 335, startPoint y: 31, endPoint x: 210, endPoint y: 42, distance: 125.0
click at [217, 42] on div "Factures Avoirs 202506927 Actions Échue le Statut : Échu , ..." at bounding box center [238, 39] width 431 height 37
drag, startPoint x: 338, startPoint y: 30, endPoint x: 188, endPoint y: 62, distance: 153.2
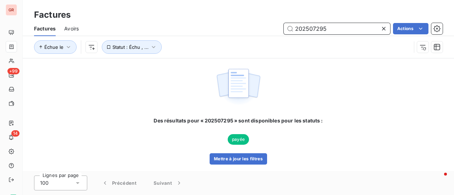
click at [197, 60] on div "Factures Factures Avoirs 202507295 Actions Échue le Statut : Échu , ... Des rés…" at bounding box center [238, 97] width 431 height 195
drag, startPoint x: 337, startPoint y: 28, endPoint x: 198, endPoint y: 66, distance: 144.4
click at [198, 66] on div "Factures Factures Avoirs 202507301 Actions Échue le Statut : Échu , ... Des rés…" at bounding box center [238, 97] width 431 height 195
click at [358, 29] on input "202507516" at bounding box center [337, 28] width 106 height 11
drag, startPoint x: 313, startPoint y: 31, endPoint x: 210, endPoint y: 60, distance: 106.8
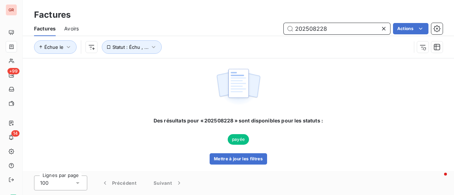
click at [215, 59] on div "Factures Factures Avoirs 202508228 Actions Échue le Statut : Échu , ... Des rés…" at bounding box center [238, 97] width 431 height 195
drag, startPoint x: 326, startPoint y: 28, endPoint x: 310, endPoint y: 29, distance: 16.3
click at [310, 29] on input "202508171" at bounding box center [337, 28] width 106 height 11
drag, startPoint x: 326, startPoint y: 29, endPoint x: 309, endPoint y: 29, distance: 17.0
click at [309, 29] on input "202505891" at bounding box center [337, 28] width 106 height 11
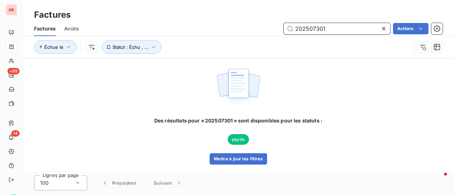
click at [337, 28] on input "202507301" at bounding box center [337, 28] width 106 height 11
drag, startPoint x: 332, startPoint y: 27, endPoint x: 292, endPoint y: 31, distance: 40.3
click at [292, 31] on input "202507516" at bounding box center [337, 28] width 106 height 11
click at [335, 31] on input "202508228" at bounding box center [337, 28] width 106 height 11
drag, startPoint x: 301, startPoint y: 31, endPoint x: 271, endPoint y: 34, distance: 30.0
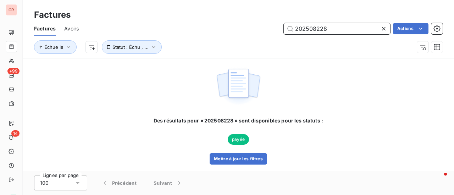
click at [284, 33] on input "202508228" at bounding box center [337, 28] width 106 height 11
drag, startPoint x: 330, startPoint y: 30, endPoint x: 273, endPoint y: 30, distance: 56.8
click at [273, 30] on div "202508228 Actions" at bounding box center [264, 28] width 355 height 11
click at [334, 26] on input "202508171" at bounding box center [337, 28] width 106 height 11
drag, startPoint x: 304, startPoint y: 33, endPoint x: 265, endPoint y: 40, distance: 39.7
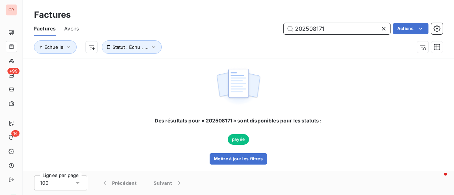
click at [272, 39] on div "Factures Avoirs 202508171 Actions Échue le Statut : Échu , ..." at bounding box center [238, 39] width 431 height 37
type input "202505891"
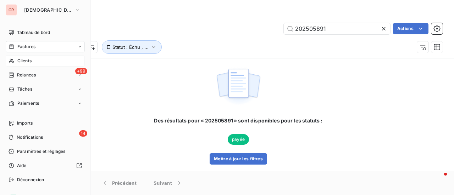
drag, startPoint x: 30, startPoint y: 62, endPoint x: 47, endPoint y: 61, distance: 17.1
click at [30, 62] on span "Clients" at bounding box center [24, 61] width 14 height 6
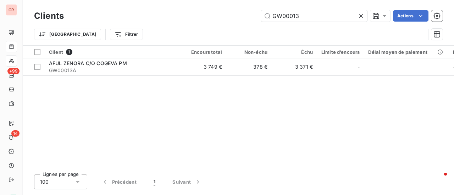
drag, startPoint x: 305, startPoint y: 16, endPoint x: 233, endPoint y: 18, distance: 71.7
click at [234, 18] on div "GW00013 Actions" at bounding box center [257, 15] width 370 height 11
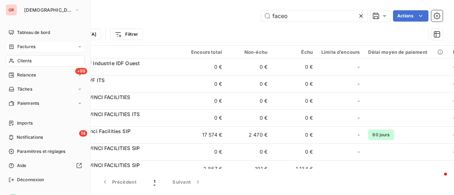
type input "faceo"
click at [32, 46] on span "Factures" at bounding box center [26, 47] width 18 height 6
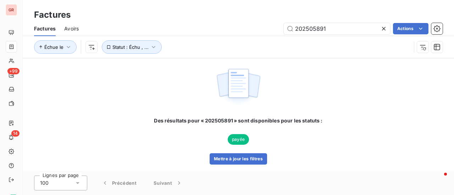
drag, startPoint x: 336, startPoint y: 29, endPoint x: 143, endPoint y: 35, distance: 193.0
click at [193, 34] on div "202505891 Actions" at bounding box center [264, 28] width 355 height 11
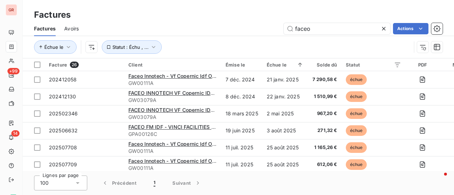
type input "faceo"
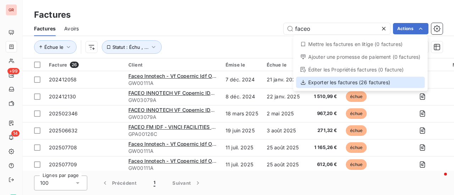
click at [349, 84] on div "Exporter les factures (26 factures)" at bounding box center [360, 82] width 129 height 11
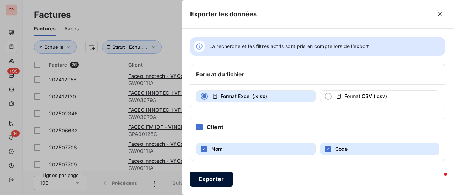
click at [216, 179] on button "Exporter" at bounding box center [211, 179] width 43 height 15
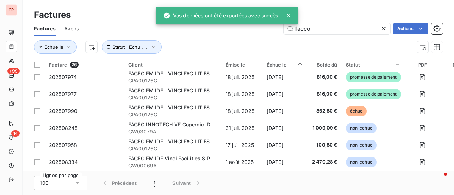
scroll to position [345, 0]
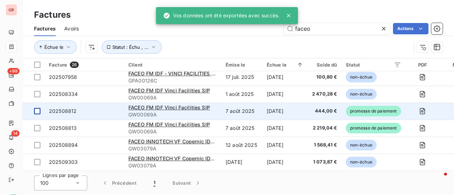
click at [37, 109] on div at bounding box center [37, 111] width 6 height 6
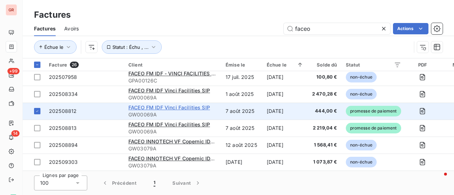
click at [144, 106] on span "FACEO FM IDF Vinci Facilities SIP" at bounding box center [169, 108] width 82 height 6
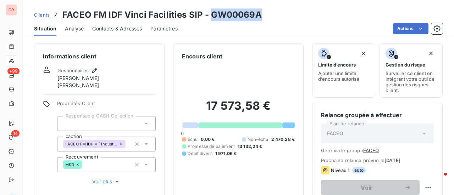
drag, startPoint x: 258, startPoint y: 16, endPoint x: 213, endPoint y: 17, distance: 44.4
click at [210, 17] on h3 "FACEO FM IDF Vinci Facilities SIP - GW00069A" at bounding box center [161, 15] width 199 height 13
copy h3 "GW00069A"
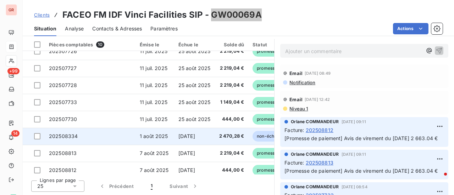
scroll to position [49, 0]
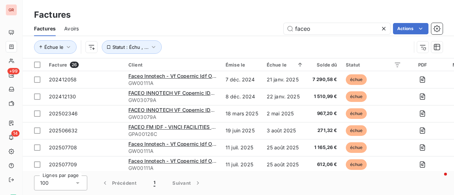
drag, startPoint x: 328, startPoint y: 29, endPoint x: 258, endPoint y: 40, distance: 70.4
click at [258, 40] on div "Factures Avoirs faceo Actions Échue le Statut : Échu , ..." at bounding box center [238, 39] width 431 height 37
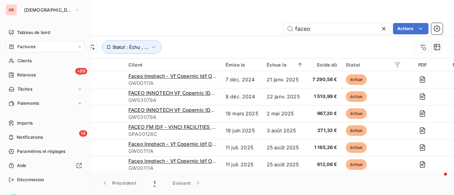
click at [25, 48] on span "Factures" at bounding box center [26, 47] width 18 height 6
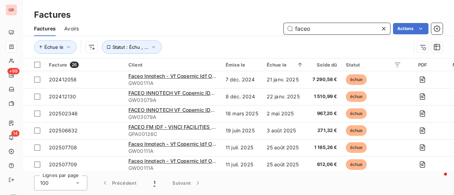
paste input "202507708"
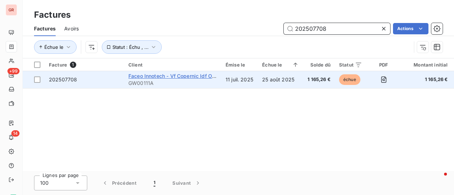
type input "202507708"
click at [166, 77] on span "Faceo Innotech - Vf Copernic Idf Ouest" at bounding box center [175, 76] width 94 height 6
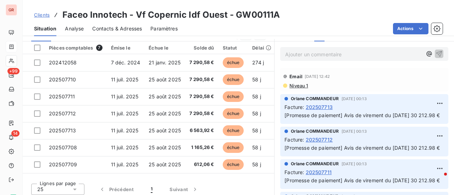
scroll to position [194, 0]
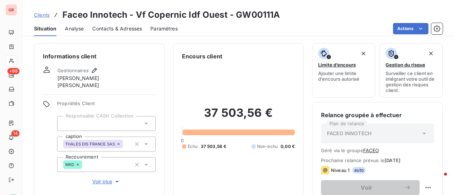
scroll to position [194, 0]
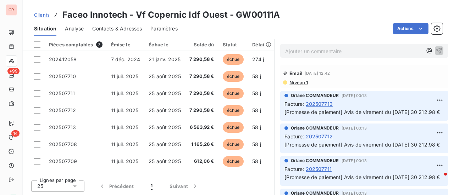
click at [38, 127] on div at bounding box center [37, 128] width 6 height 6
drag, startPoint x: 282, startPoint y: 15, endPoint x: 234, endPoint y: 19, distance: 48.4
click at [234, 19] on div "Clients Faceo Innotech - Vf Copernic Idf Ouest - GW00111A" at bounding box center [238, 15] width 431 height 13
copy h3 "GW00111A"
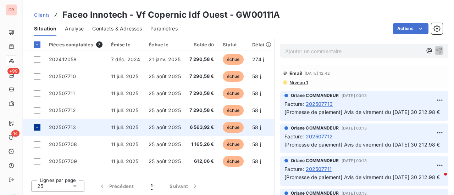
click at [37, 127] on icon at bounding box center [37, 127] width 2 height 1
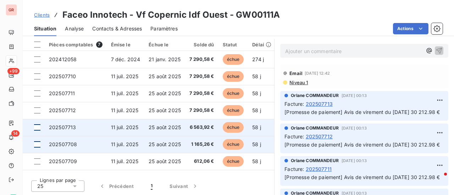
click at [37, 144] on div at bounding box center [37, 145] width 6 height 6
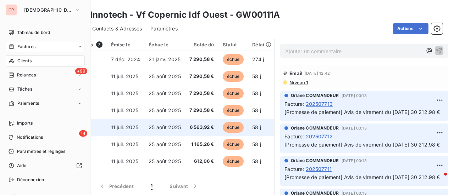
drag, startPoint x: 27, startPoint y: 48, endPoint x: 37, endPoint y: 48, distance: 9.6
click at [27, 48] on span "Factures" at bounding box center [26, 47] width 18 height 6
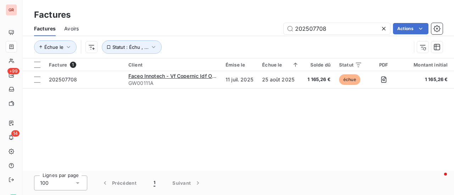
drag, startPoint x: 325, startPoint y: 31, endPoint x: 173, endPoint y: 33, distance: 151.8
click at [177, 33] on div "202507708 Actions" at bounding box center [264, 28] width 355 height 11
type input "202507712"
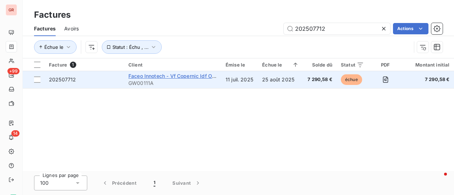
click at [157, 78] on span "Faceo Innotech - Vf Copernic Idf Ouest" at bounding box center [175, 76] width 94 height 6
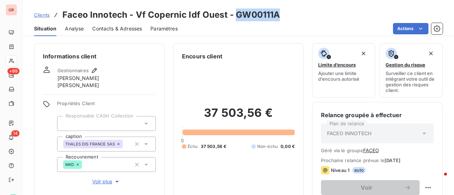
drag, startPoint x: 277, startPoint y: 19, endPoint x: 235, endPoint y: 13, distance: 42.9
click at [235, 13] on h3 "Faceo Innotech - Vf Copernic Idf Ouest - GW00111A" at bounding box center [170, 15] width 217 height 13
copy h3 "GW00111A"
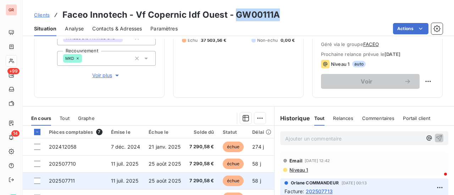
scroll to position [194, 0]
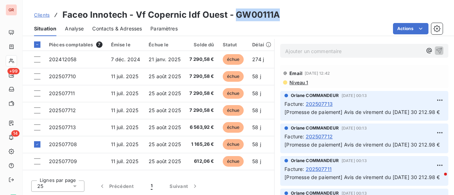
click at [283, 18] on div "Clients Faceo Innotech - Vf Copernic Idf Ouest - GW00111A" at bounding box center [238, 15] width 431 height 13
drag, startPoint x: 279, startPoint y: 12, endPoint x: 233, endPoint y: 12, distance: 45.4
click at [233, 12] on div "Clients Faceo Innotech - Vf Copernic Idf Ouest - GW00111A" at bounding box center [238, 15] width 431 height 13
copy h3 "GW00111A"
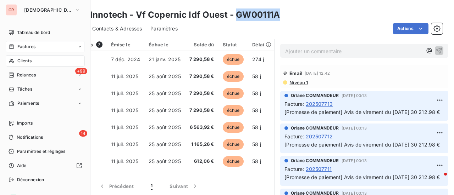
drag, startPoint x: 27, startPoint y: 48, endPoint x: 37, endPoint y: 48, distance: 9.9
click at [27, 48] on span "Factures" at bounding box center [26, 47] width 18 height 6
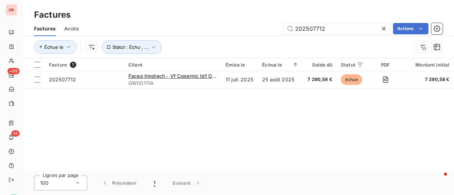
drag, startPoint x: 333, startPoint y: 32, endPoint x: 243, endPoint y: 36, distance: 90.6
click at [243, 36] on div "Factures Avoirs 202507712 Actions Échue le Statut : Échu , ..." at bounding box center [238, 39] width 431 height 37
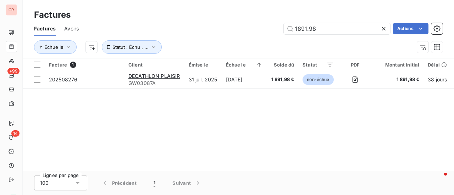
type input "1891.98"
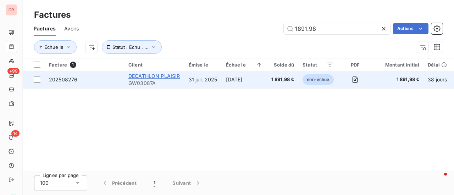
click at [168, 74] on span "DECATHLON PLAISIR" at bounding box center [154, 76] width 52 height 6
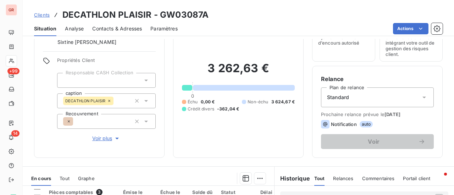
scroll to position [106, 0]
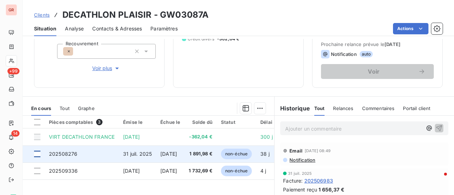
click at [37, 153] on div at bounding box center [37, 154] width 6 height 6
click at [70, 153] on span "202508276" at bounding box center [63, 154] width 28 height 6
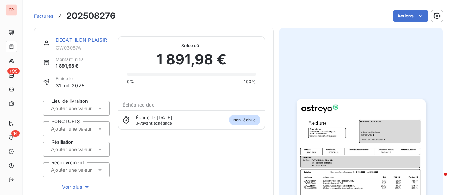
click at [99, 41] on link "DECATHLON PLAISIR" at bounding box center [82, 40] width 52 height 6
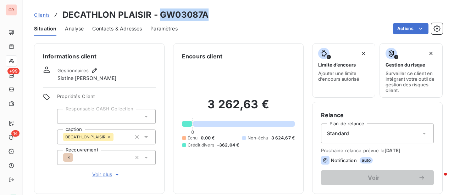
drag, startPoint x: 209, startPoint y: 16, endPoint x: 160, endPoint y: 16, distance: 49.3
click at [160, 16] on div "Clients DECATHLON PLAISIR - GW03087A" at bounding box center [238, 15] width 431 height 13
copy h3 "GW03087A"
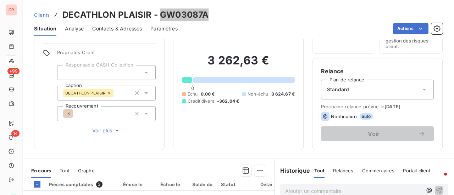
scroll to position [106, 0]
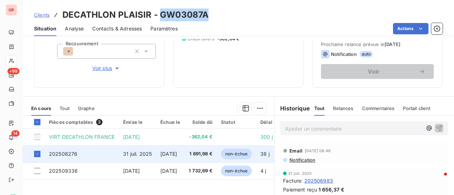
click at [63, 154] on span "202508276" at bounding box center [63, 154] width 28 height 6
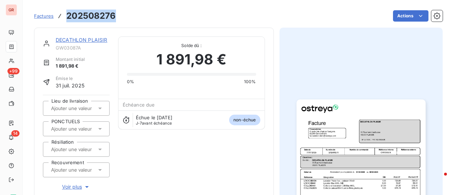
drag, startPoint x: 114, startPoint y: 17, endPoint x: 67, endPoint y: 16, distance: 46.8
click at [67, 16] on h3 "202508276" at bounding box center [90, 16] width 49 height 13
copy h3 "202508276"
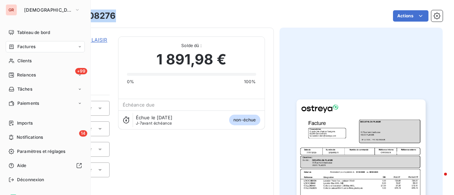
click at [30, 48] on span "Factures" at bounding box center [26, 47] width 18 height 6
click at [31, 48] on span "Factures" at bounding box center [26, 47] width 18 height 6
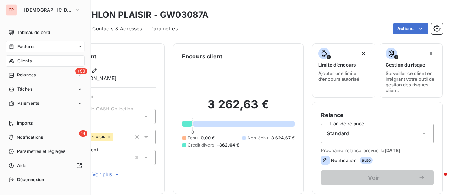
click at [31, 46] on span "Factures" at bounding box center [26, 47] width 18 height 6
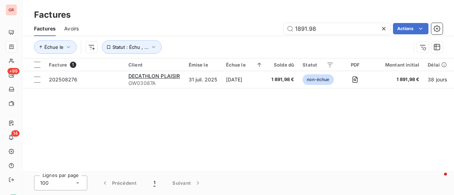
drag, startPoint x: 319, startPoint y: 30, endPoint x: 231, endPoint y: 33, distance: 87.3
click at [240, 32] on div "1891.98 Actions" at bounding box center [264, 28] width 355 height 11
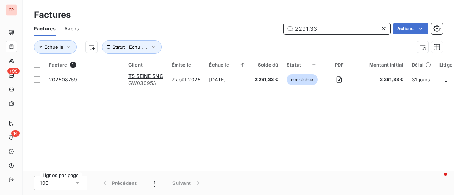
type input "2291.33"
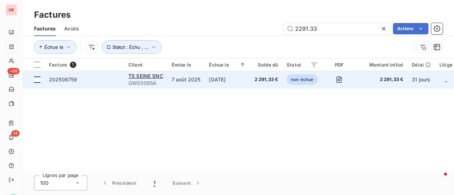
click at [38, 78] on div at bounding box center [37, 80] width 6 height 6
click at [71, 80] on span "202508759" at bounding box center [63, 80] width 28 height 6
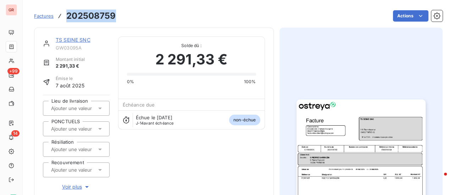
drag, startPoint x: 117, startPoint y: 17, endPoint x: 67, endPoint y: 17, distance: 49.7
click at [67, 17] on div "Factures 202508759 Actions" at bounding box center [238, 16] width 409 height 15
copy h3 "202508759"
click at [82, 41] on link "TS SEINE SNC" at bounding box center [73, 40] width 35 height 6
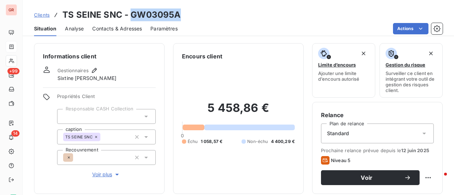
drag, startPoint x: 184, startPoint y: 16, endPoint x: 132, endPoint y: 14, distance: 51.8
click at [132, 14] on div "Clients TS SEINE SNC - GW03095A" at bounding box center [238, 15] width 431 height 13
copy h3 "GW03095A"
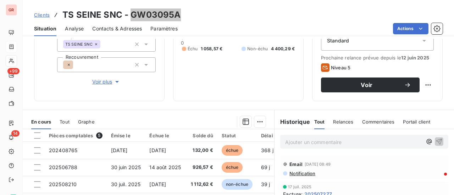
scroll to position [142, 0]
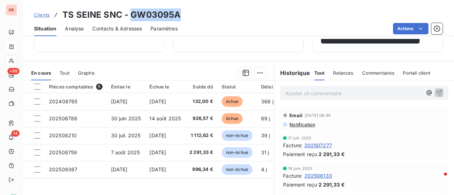
click at [118, 32] on div "Contacts & Adresses" at bounding box center [117, 28] width 50 height 15
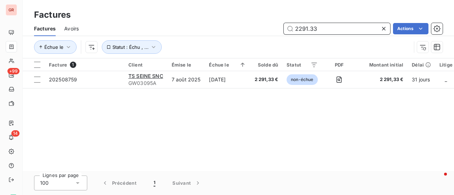
drag, startPoint x: 326, startPoint y: 26, endPoint x: 273, endPoint y: 30, distance: 52.6
click at [275, 30] on div "2291.33 Actions" at bounding box center [264, 28] width 355 height 11
paste input "02501330"
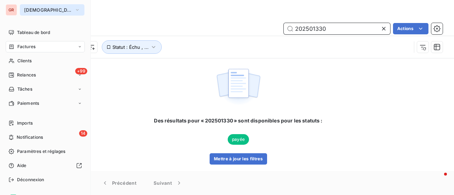
type input "202501330"
click at [74, 9] on icon "button" at bounding box center [77, 9] width 6 height 7
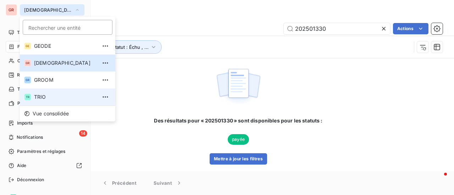
click at [41, 95] on span "TRIO" at bounding box center [65, 97] width 63 height 7
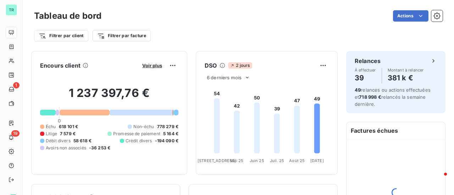
click at [215, 16] on div "Actions" at bounding box center [276, 15] width 333 height 11
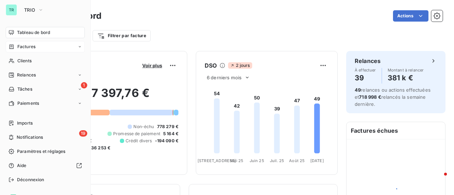
click at [33, 47] on span "Factures" at bounding box center [26, 47] width 18 height 6
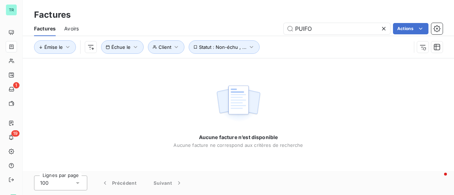
drag, startPoint x: 270, startPoint y: 33, endPoint x: 243, endPoint y: 35, distance: 27.5
click at [248, 35] on div "Factures Avoirs PUIFO Actions" at bounding box center [238, 28] width 431 height 15
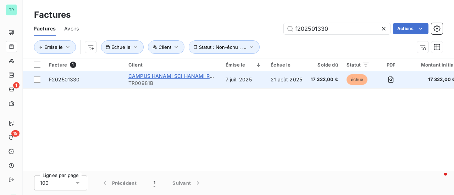
type input "f202501330"
click at [170, 77] on span "CAMPUS HANAMI SCI HANAMI RUEIL C/O CBRE PM" at bounding box center [191, 76] width 127 height 6
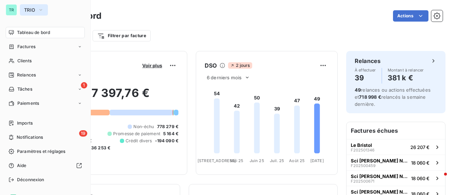
click at [41, 10] on icon "button" at bounding box center [41, 9] width 6 height 7
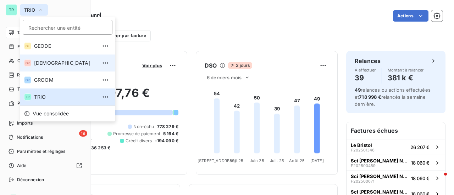
click at [58, 61] on span "[DEMOGRAPHIC_DATA]" at bounding box center [65, 63] width 63 height 7
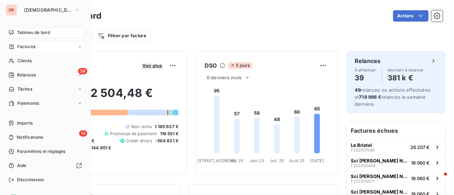
click at [38, 46] on div "Factures" at bounding box center [45, 46] width 79 height 11
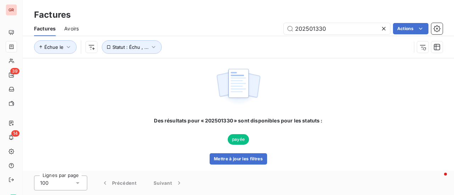
drag, startPoint x: 343, startPoint y: 31, endPoint x: 238, endPoint y: 47, distance: 106.2
click at [249, 46] on div "Factures Avoirs 202501330 Actions Échue le Statut : Échu , ..." at bounding box center [238, 39] width 431 height 37
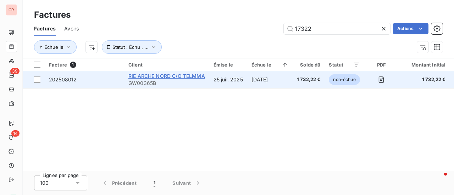
type input "17322"
click at [175, 75] on span "RIE ARCHE NORD C/O TELMMA" at bounding box center [166, 76] width 77 height 6
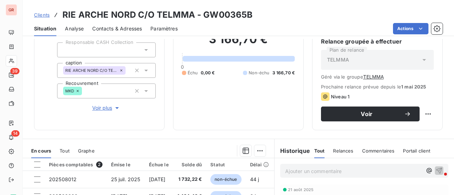
scroll to position [71, 0]
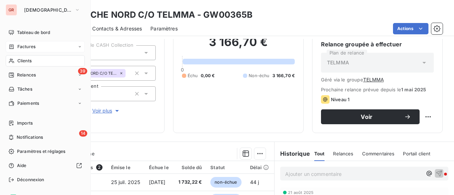
click at [29, 48] on span "Factures" at bounding box center [26, 47] width 18 height 6
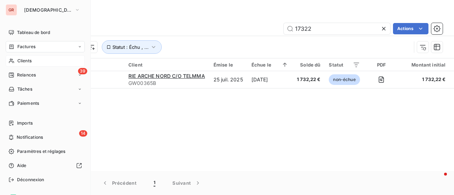
click at [31, 61] on span "Clients" at bounding box center [24, 61] width 14 height 6
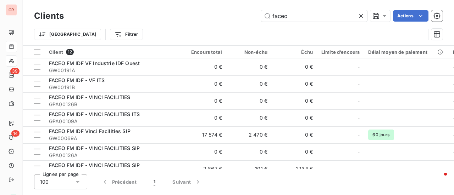
drag, startPoint x: 303, startPoint y: 16, endPoint x: 240, endPoint y: 18, distance: 62.5
click at [244, 18] on div "faceo Actions" at bounding box center [257, 15] width 370 height 11
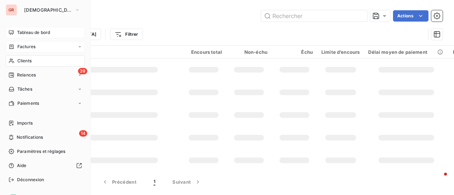
click at [40, 34] on span "Tableau de bord" at bounding box center [33, 32] width 33 height 6
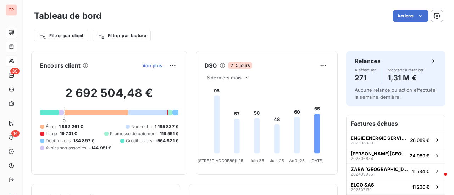
click at [149, 66] on span "Voir plus" at bounding box center [152, 66] width 20 height 6
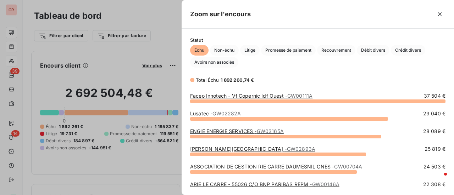
scroll to position [89, 267]
click at [412, 48] on span "Crédit divers" at bounding box center [408, 50] width 34 height 11
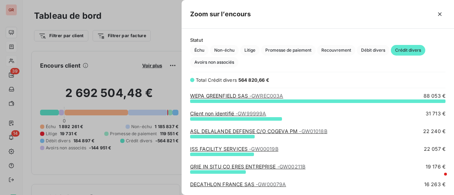
click at [12, 13] on div at bounding box center [227, 97] width 454 height 195
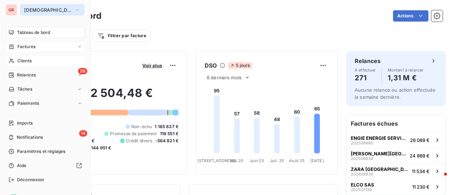
click at [74, 7] on icon "button" at bounding box center [77, 9] width 6 height 7
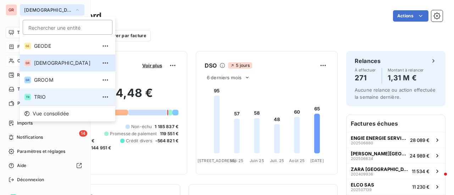
click at [46, 97] on span "TRIO" at bounding box center [65, 97] width 63 height 7
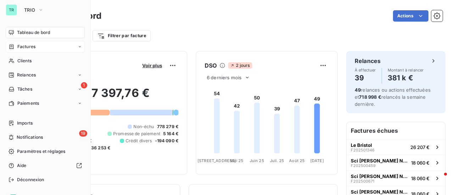
click at [48, 48] on div "Factures" at bounding box center [45, 46] width 79 height 11
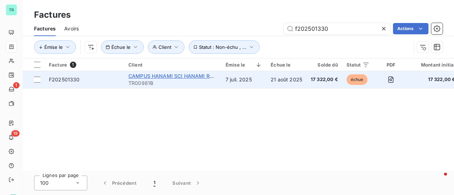
click at [181, 78] on span "CAMPUS HANAMI SCI HANAMI RUEIL C/O CBRE PM" at bounding box center [191, 76] width 127 height 6
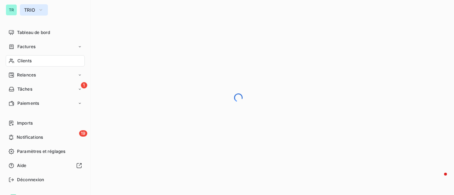
click at [41, 9] on icon "button" at bounding box center [41, 9] width 6 height 7
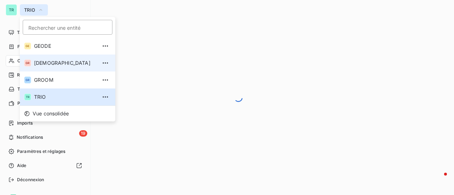
click at [55, 63] on span "[DEMOGRAPHIC_DATA]" at bounding box center [65, 63] width 63 height 7
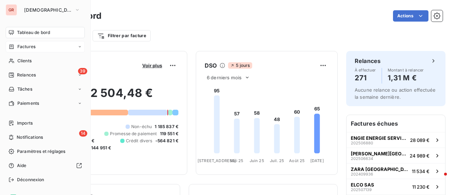
click at [35, 45] on span "Factures" at bounding box center [26, 47] width 18 height 6
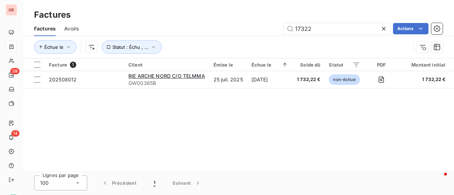
drag, startPoint x: 317, startPoint y: 30, endPoint x: 260, endPoint y: 32, distance: 57.5
click at [262, 32] on div "17322 Actions" at bounding box center [264, 28] width 355 height 11
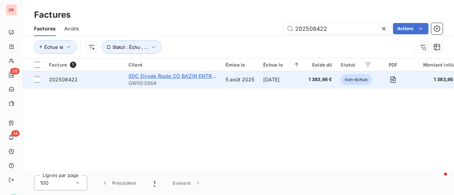
type input "202508422"
click at [161, 78] on span "SDC Elysée Roule CO BAZIN ENTREPRISES" at bounding box center [180, 76] width 104 height 6
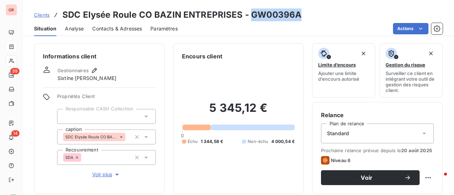
drag, startPoint x: 294, startPoint y: 16, endPoint x: 251, endPoint y: 13, distance: 43.0
click at [251, 13] on div "Clients SDC Elysée Roule CO BAZIN ENTREPRISES - GW00396A" at bounding box center [238, 15] width 431 height 13
copy h3 "GW00396A"
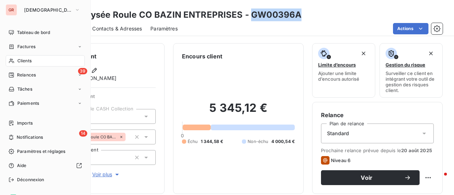
drag, startPoint x: 32, startPoint y: 47, endPoint x: 89, endPoint y: 48, distance: 56.8
click at [32, 47] on span "Factures" at bounding box center [26, 47] width 18 height 6
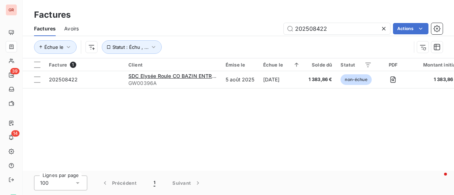
drag, startPoint x: 342, startPoint y: 31, endPoint x: 240, endPoint y: 36, distance: 101.6
click at [272, 33] on div "202508422 Actions" at bounding box center [264, 28] width 355 height 11
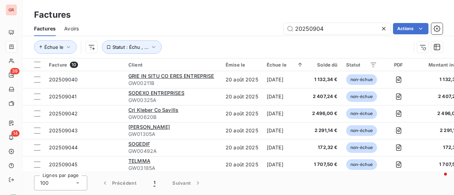
type input "20250904"
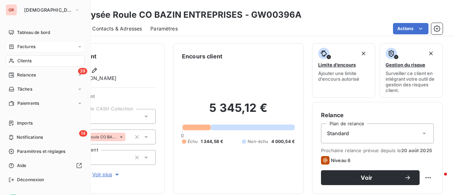
click at [31, 47] on span "Factures" at bounding box center [26, 47] width 18 height 6
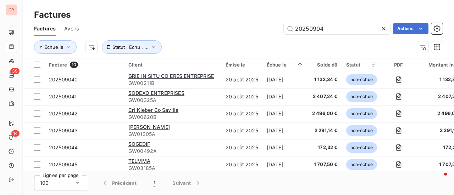
drag, startPoint x: 341, startPoint y: 30, endPoint x: 166, endPoint y: 35, distance: 175.3
click at [166, 35] on div "Factures Avoirs 20250904 Actions" at bounding box center [238, 28] width 431 height 15
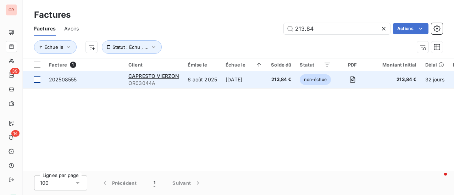
type input "213.84"
click at [40, 79] on td at bounding box center [34, 79] width 22 height 17
click at [163, 75] on span "CAPRESTO VIERZON" at bounding box center [153, 76] width 51 height 6
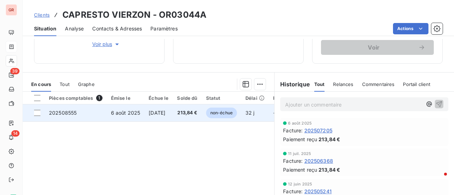
scroll to position [142, 0]
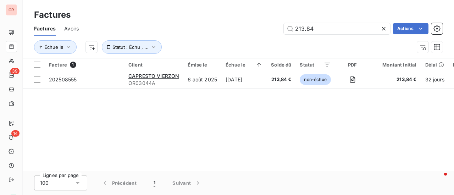
drag, startPoint x: 328, startPoint y: 29, endPoint x: 225, endPoint y: 38, distance: 103.3
click at [226, 38] on div "Factures Avoirs 213.84 Actions Échue le Statut : Échu , ..." at bounding box center [238, 39] width 431 height 37
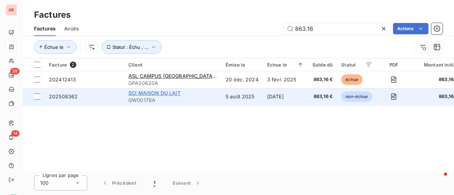
type input "863.16"
click at [160, 93] on span "SCI MAISON DU LAIT" at bounding box center [154, 93] width 52 height 6
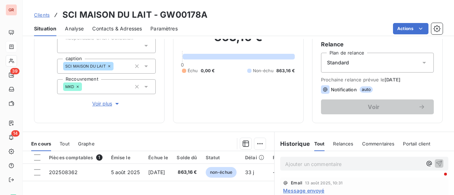
scroll to position [106, 0]
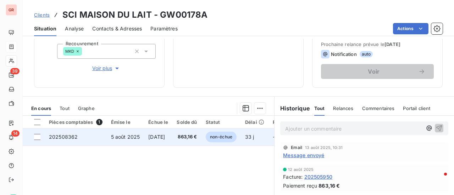
drag, startPoint x: 38, startPoint y: 137, endPoint x: 48, endPoint y: 137, distance: 9.9
click at [38, 137] on div at bounding box center [37, 137] width 6 height 6
click at [65, 137] on span "202508362" at bounding box center [63, 137] width 29 height 6
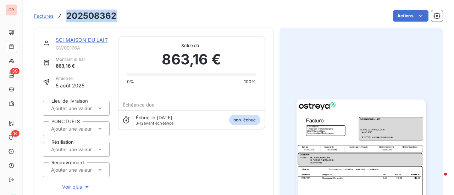
drag, startPoint x: 117, startPoint y: 18, endPoint x: 66, endPoint y: 17, distance: 50.7
click at [66, 17] on div "Factures 202508362 Actions" at bounding box center [238, 16] width 409 height 15
copy h3 "202508362"
click at [91, 39] on link "SCI MAISON DU LAIT" at bounding box center [82, 40] width 52 height 6
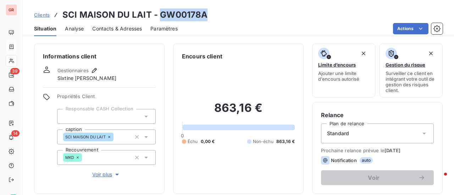
drag, startPoint x: 202, startPoint y: 16, endPoint x: 160, endPoint y: 16, distance: 41.5
click at [160, 16] on h3 "SCI MAISON DU LAIT - GW00178A" at bounding box center [134, 15] width 145 height 13
copy h3 "GW00178A"
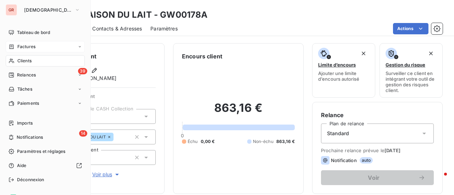
drag, startPoint x: 34, startPoint y: 48, endPoint x: 48, endPoint y: 49, distance: 13.1
click at [34, 48] on span "Factures" at bounding box center [26, 47] width 18 height 6
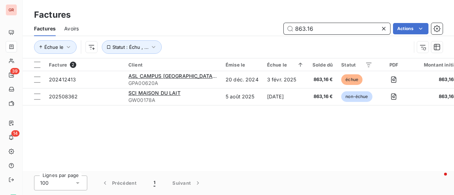
drag, startPoint x: 337, startPoint y: 29, endPoint x: 240, endPoint y: 33, distance: 97.6
click at [240, 33] on div "863.16 Actions" at bounding box center [264, 28] width 355 height 11
paste input "202508555"
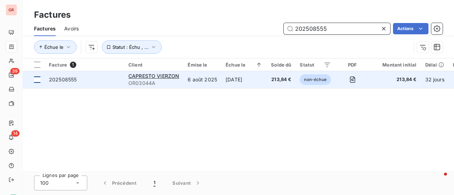
type input "202508555"
click at [41, 78] on td at bounding box center [34, 79] width 22 height 17
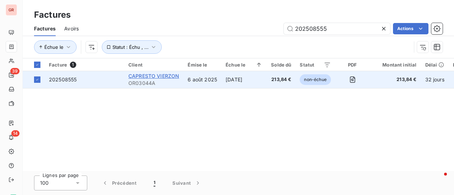
click at [151, 78] on span "CAPRESTO VIERZON" at bounding box center [153, 76] width 51 height 6
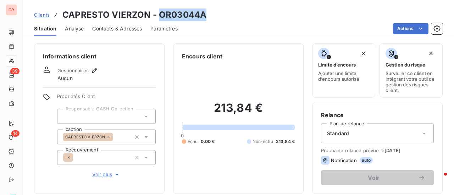
drag, startPoint x: 203, startPoint y: 18, endPoint x: 160, endPoint y: 18, distance: 43.3
click at [160, 18] on h3 "CAPRESTO VIERZON - OR03044A" at bounding box center [134, 15] width 144 height 13
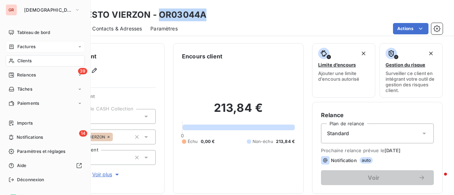
drag, startPoint x: 30, startPoint y: 45, endPoint x: 44, endPoint y: 46, distance: 14.6
click at [30, 46] on span "Factures" at bounding box center [26, 47] width 18 height 6
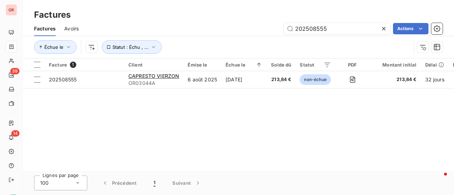
drag, startPoint x: 343, startPoint y: 30, endPoint x: 203, endPoint y: 48, distance: 141.9
click at [188, 39] on div "Factures Avoirs 202508555 Actions Échue le Statut : Échu , ..." at bounding box center [238, 39] width 431 height 37
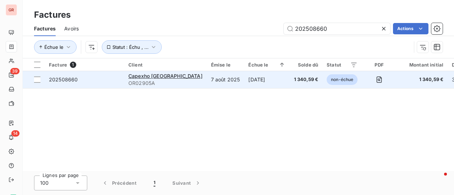
type input "202508660"
click at [45, 82] on td "202508660" at bounding box center [84, 79] width 79 height 17
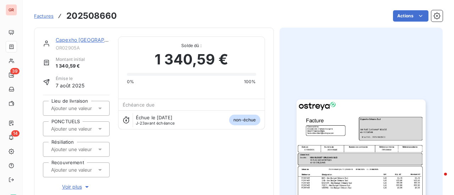
click at [95, 39] on link "Capexho [GEOGRAPHIC_DATA]" at bounding box center [93, 40] width 74 height 6
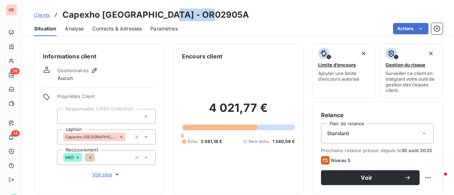
drag, startPoint x: 219, startPoint y: 16, endPoint x: 162, endPoint y: 17, distance: 56.8
click at [162, 17] on div "Clients Capexho Orleans Sud - OR02905A" at bounding box center [238, 15] width 431 height 13
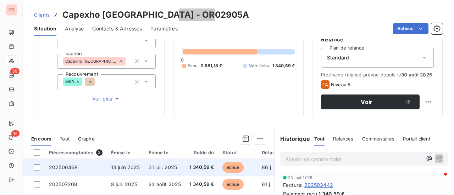
scroll to position [142, 0]
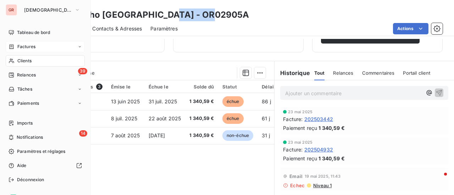
click at [31, 44] on span "Factures" at bounding box center [26, 47] width 18 height 6
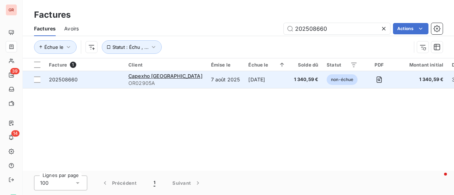
drag, startPoint x: 343, startPoint y: 31, endPoint x: 146, endPoint y: 73, distance: 201.9
click at [157, 72] on div "Factures Factures Avoirs 202508660 Actions Échue le Statut : Échu , ... Facture…" at bounding box center [238, 97] width 431 height 195
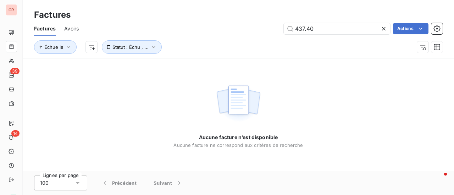
type input "437.40"
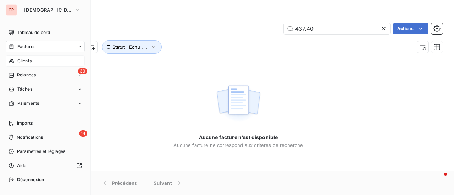
click at [26, 62] on span "Clients" at bounding box center [24, 61] width 14 height 6
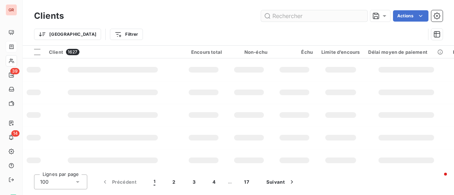
click at [321, 31] on div "Trier Filtrer" at bounding box center [229, 34] width 391 height 13
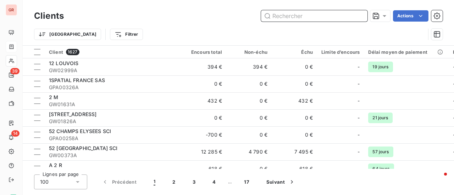
click at [304, 15] on input "text" at bounding box center [314, 15] width 106 height 11
paste input "DERET TRANSPORTEUR"
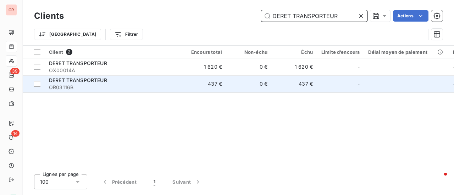
type input "DERET TRANSPORTEUR"
click at [96, 83] on div "DERET TRANSPORTEUR" at bounding box center [113, 80] width 128 height 7
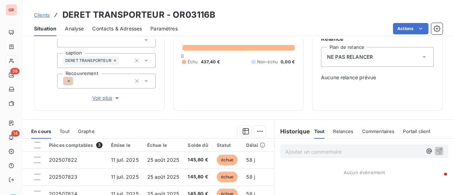
scroll to position [142, 0]
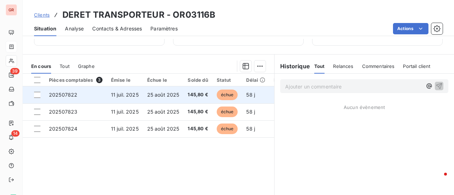
click at [66, 95] on span "202507822" at bounding box center [63, 95] width 28 height 6
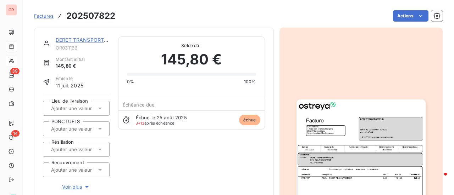
click at [368, 135] on img "button" at bounding box center [361, 191] width 129 height 182
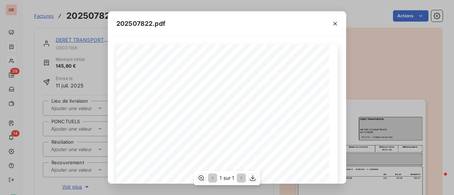
scroll to position [71, 0]
click at [337, 22] on icon "button" at bounding box center [335, 23] width 7 height 7
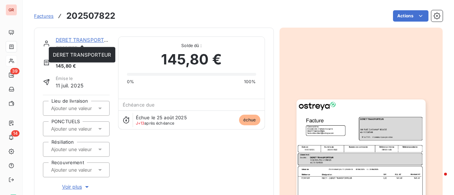
click at [93, 41] on link "DERET TRANSPORTEUR" at bounding box center [85, 40] width 58 height 6
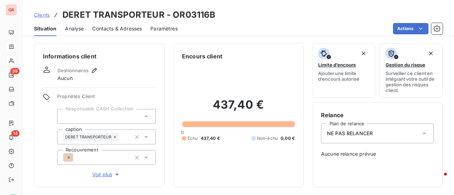
click at [123, 28] on span "Contacts & Adresses" at bounding box center [117, 28] width 50 height 7
drag, startPoint x: 213, startPoint y: 17, endPoint x: 173, endPoint y: 12, distance: 39.7
click at [173, 12] on h3 "DERET TRANSPORTEUR - OR03116B" at bounding box center [138, 15] width 153 height 13
click at [121, 31] on span "Contacts & Adresses" at bounding box center [117, 28] width 50 height 7
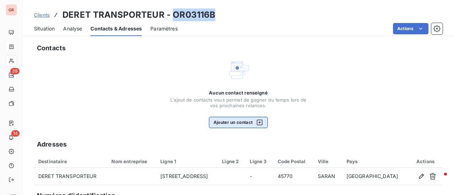
click at [236, 123] on button "Ajouter un contact" at bounding box center [238, 122] width 59 height 11
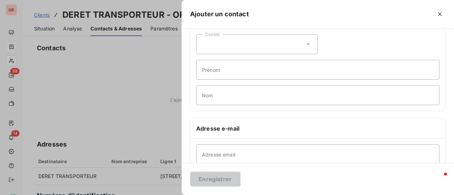
scroll to position [71, 0]
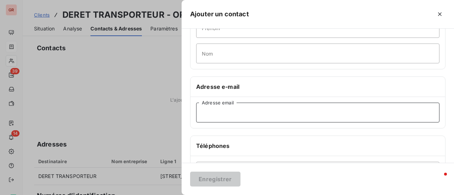
click at [224, 115] on input "Adresse email" at bounding box center [317, 113] width 243 height 20
paste input "facture.transport@deret.fr"
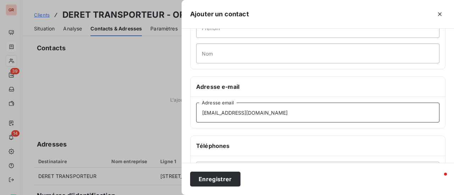
click at [203, 114] on input "facture.transport@deret.fr" at bounding box center [317, 113] width 243 height 20
type input "facture.transport@deret.fr"
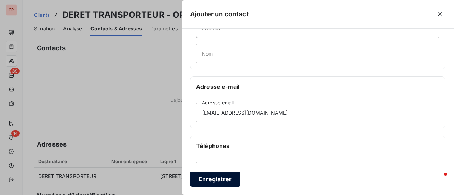
click at [222, 177] on button "Enregistrer" at bounding box center [215, 179] width 50 height 15
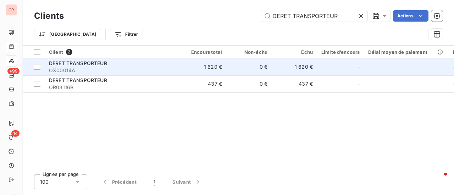
click at [79, 64] on span "DERET TRANSPORTEUR" at bounding box center [78, 63] width 58 height 6
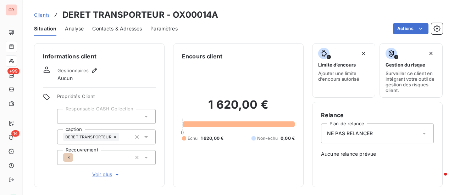
click at [116, 28] on span "Contacts & Adresses" at bounding box center [117, 28] width 50 height 7
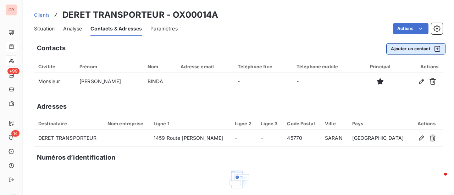
click at [435, 49] on icon "button" at bounding box center [438, 49] width 6 height 6
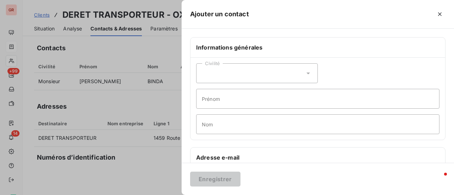
click at [245, 167] on div "Enregistrer" at bounding box center [318, 179] width 272 height 32
drag, startPoint x: 249, startPoint y: 172, endPoint x: 273, endPoint y: 163, distance: 25.4
click at [250, 172] on div "Enregistrer" at bounding box center [318, 179] width 272 height 32
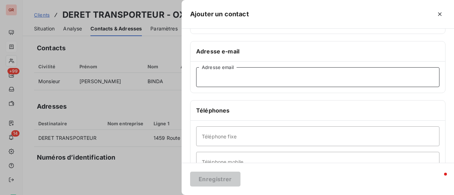
click at [239, 79] on input "Adresse email" at bounding box center [317, 77] width 243 height 20
paste input "facture.transport@deret.fr"
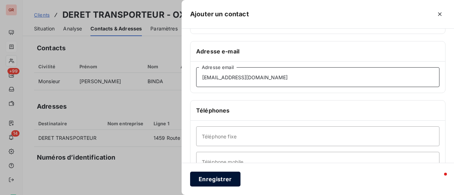
type input "facture.transport@deret.fr"
click at [225, 183] on button "Enregistrer" at bounding box center [215, 179] width 50 height 15
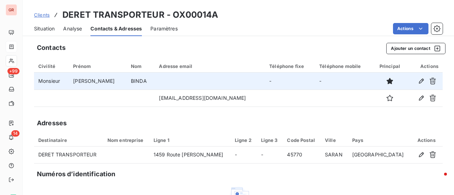
scroll to position [0, 0]
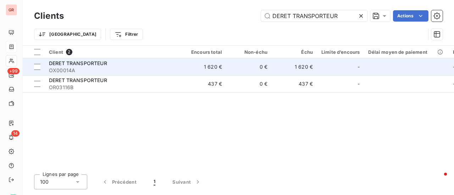
click at [101, 64] on span "DERET TRANSPORTEUR" at bounding box center [78, 63] width 58 height 6
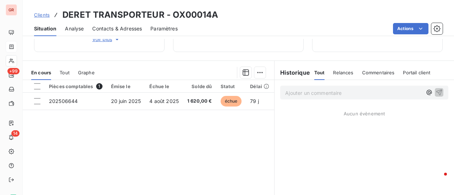
scroll to position [142, 0]
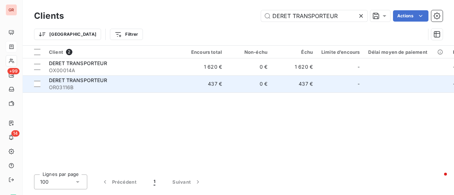
click at [73, 85] on span "OR03116B" at bounding box center [113, 87] width 128 height 7
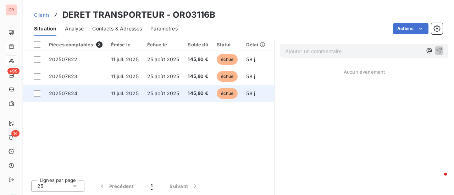
scroll to position [142, 0]
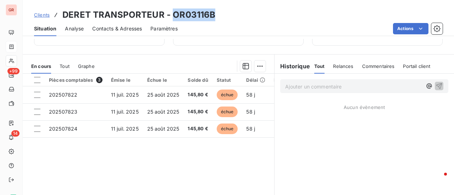
drag, startPoint x: 217, startPoint y: 12, endPoint x: 173, endPoint y: 19, distance: 44.6
click at [173, 19] on div "Clients DERET TRANSPORTEUR - OR03116B" at bounding box center [238, 15] width 431 height 13
click at [173, 19] on h3 "DERET TRANSPORTEUR - OR03116B" at bounding box center [138, 15] width 153 height 13
drag, startPoint x: 214, startPoint y: 16, endPoint x: 169, endPoint y: 17, distance: 44.4
click at [169, 17] on div "Clients DERET TRANSPORTEUR - OR03116B" at bounding box center [238, 15] width 431 height 13
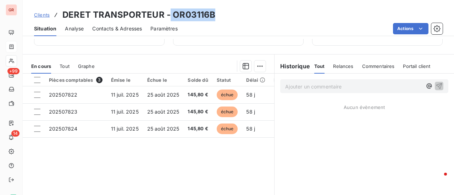
click at [217, 14] on div "Clients DERET TRANSPORTEUR - OR03116B" at bounding box center [238, 15] width 431 height 13
drag, startPoint x: 172, startPoint y: 15, endPoint x: 202, endPoint y: 17, distance: 30.2
click at [216, 16] on div "Clients DERET TRANSPORTEUR - OR03116B" at bounding box center [238, 15] width 431 height 13
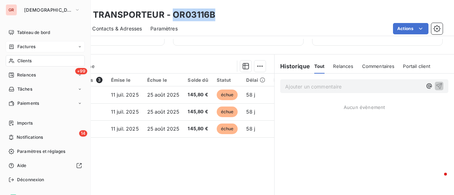
click at [34, 48] on span "Factures" at bounding box center [26, 47] width 18 height 6
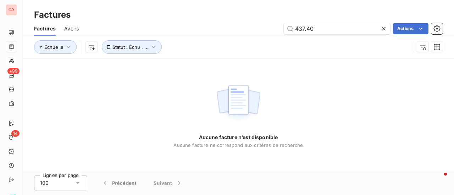
drag, startPoint x: 320, startPoint y: 33, endPoint x: 257, endPoint y: 37, distance: 62.9
click at [278, 33] on div "437.40 Actions" at bounding box center [264, 28] width 355 height 11
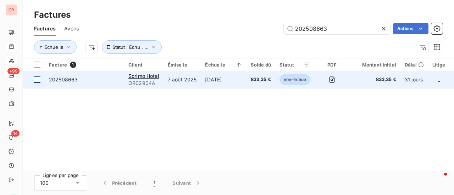
type input "202508663"
click at [37, 78] on div at bounding box center [37, 80] width 6 height 6
click at [141, 77] on span "Sorimo Hotel" at bounding box center [143, 76] width 31 height 6
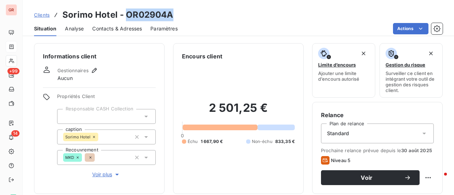
drag, startPoint x: 175, startPoint y: 16, endPoint x: 123, endPoint y: 20, distance: 51.3
click at [123, 20] on div "Clients Sorimo Hotel - OR02904A" at bounding box center [238, 15] width 431 height 13
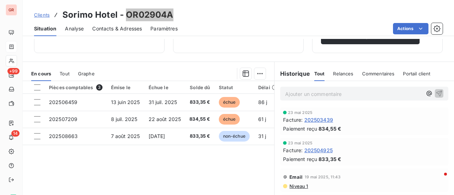
scroll to position [142, 0]
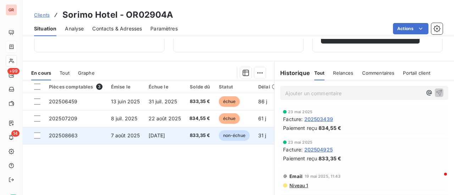
click at [38, 138] on td at bounding box center [34, 135] width 22 height 17
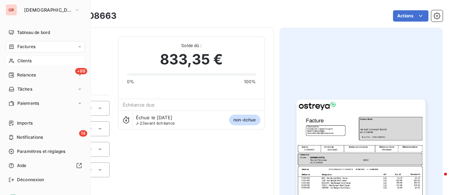
click at [36, 47] on div "Factures" at bounding box center [45, 46] width 79 height 11
click at [30, 61] on span "Clients" at bounding box center [24, 61] width 14 height 6
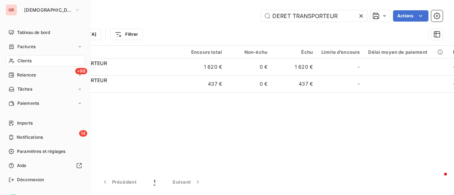
click at [32, 46] on span "Factures" at bounding box center [26, 47] width 18 height 6
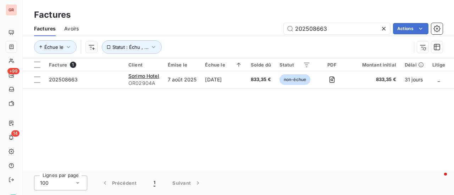
drag, startPoint x: 336, startPoint y: 31, endPoint x: 181, endPoint y: 33, distance: 154.7
click at [192, 33] on div "202508663 Actions" at bounding box center [264, 28] width 355 height 11
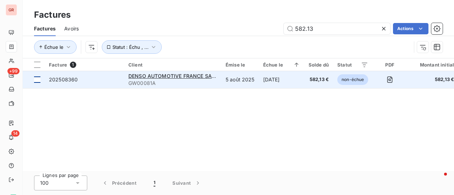
type input "582.13"
click at [40, 81] on td at bounding box center [34, 79] width 22 height 17
click at [175, 76] on span "DENSO AUTOMOTIVE FRANCE SARL" at bounding box center [172, 76] width 89 height 6
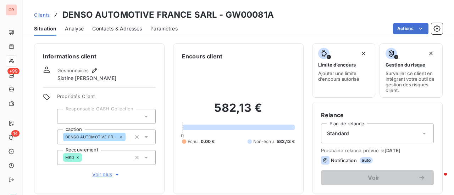
click at [269, 16] on div "Clients DENSO AUTOMOTIVE FRANCE SARL - GW00081A" at bounding box center [238, 15] width 431 height 13
drag, startPoint x: 271, startPoint y: 17, endPoint x: 224, endPoint y: 17, distance: 46.5
click at [224, 17] on h3 "DENSO AUTOMOTIVE FRANCE SARL - GW00081A" at bounding box center [167, 15] width 211 height 13
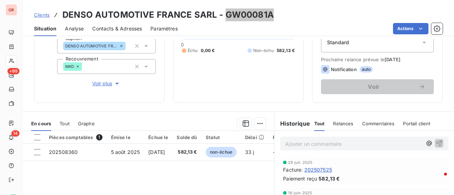
scroll to position [106, 0]
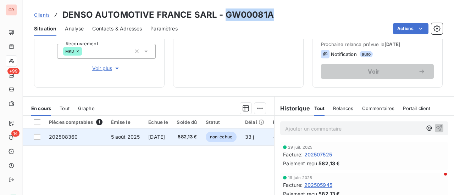
click at [37, 134] on div at bounding box center [37, 137] width 6 height 6
click at [62, 138] on span "202508360" at bounding box center [63, 137] width 29 height 6
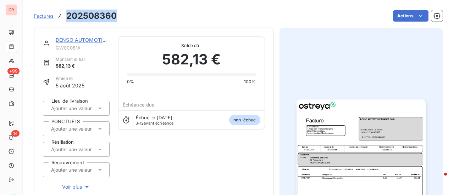
drag, startPoint x: 116, startPoint y: 19, endPoint x: 67, endPoint y: 19, distance: 49.0
click at [67, 19] on h3 "202508360" at bounding box center [91, 16] width 50 height 13
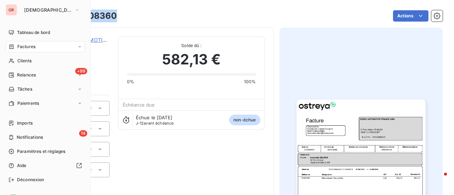
drag, startPoint x: 30, startPoint y: 45, endPoint x: 54, endPoint y: 45, distance: 23.8
click at [30, 45] on span "Factures" at bounding box center [26, 47] width 18 height 6
click at [38, 49] on div "Factures" at bounding box center [45, 46] width 79 height 11
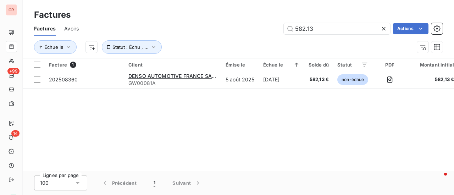
drag, startPoint x: 324, startPoint y: 29, endPoint x: 203, endPoint y: 38, distance: 121.6
click at [214, 37] on div "Factures Avoirs 582.13 Actions Échue le Statut : Échu , ..." at bounding box center [238, 39] width 431 height 37
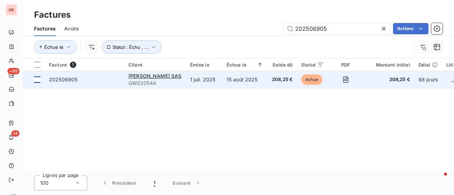
type input "202506905"
click at [40, 81] on td at bounding box center [34, 79] width 22 height 17
click at [140, 80] on span "GW03054A" at bounding box center [154, 83] width 53 height 7
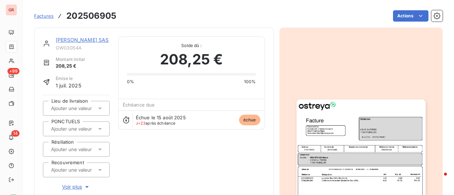
drag, startPoint x: 76, startPoint y: 39, endPoint x: 101, endPoint y: 39, distance: 25.5
click at [76, 39] on link "SEHM SAS" at bounding box center [82, 40] width 53 height 6
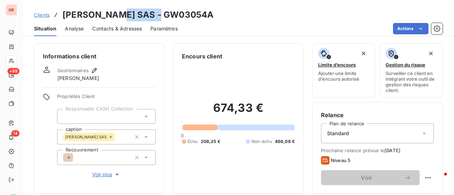
drag, startPoint x: 166, startPoint y: 16, endPoint x: 116, endPoint y: 18, distance: 50.4
click at [116, 18] on div "Clients SEHM SAS - GW03054A" at bounding box center [238, 15] width 431 height 13
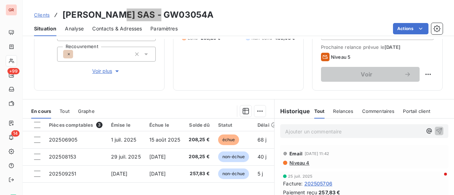
scroll to position [106, 0]
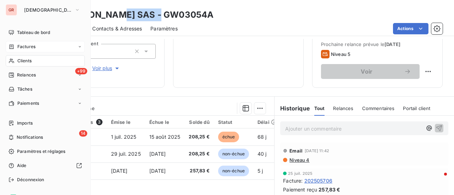
drag, startPoint x: 33, startPoint y: 44, endPoint x: 54, endPoint y: 47, distance: 20.8
click at [33, 44] on span "Factures" at bounding box center [26, 47] width 18 height 6
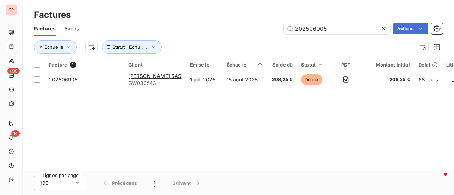
drag, startPoint x: 269, startPoint y: 33, endPoint x: 227, endPoint y: 34, distance: 41.9
click at [228, 34] on div "202506905 Actions" at bounding box center [264, 28] width 355 height 11
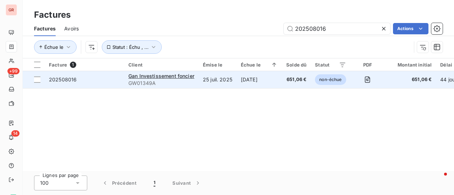
type input "202508016"
click at [50, 81] on span "202508016" at bounding box center [63, 80] width 28 height 6
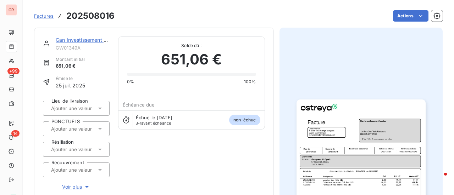
click at [94, 39] on link "Gan Investissement foncier" at bounding box center [88, 40] width 64 height 6
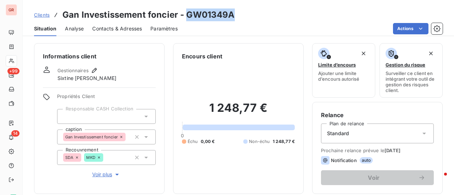
drag, startPoint x: 236, startPoint y: 13, endPoint x: 185, endPoint y: 16, distance: 51.2
click at [185, 16] on div "Clients Gan Investissement foncier - GW01349A" at bounding box center [238, 15] width 431 height 13
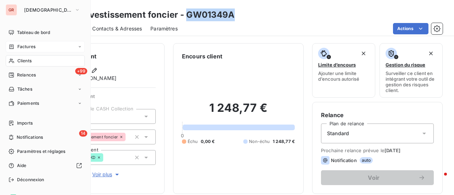
drag, startPoint x: 28, startPoint y: 46, endPoint x: 43, endPoint y: 46, distance: 14.9
click at [28, 46] on span "Factures" at bounding box center [26, 47] width 18 height 6
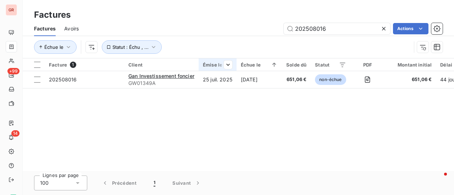
drag, startPoint x: 332, startPoint y: 31, endPoint x: 215, endPoint y: 63, distance: 121.2
click at [195, 51] on div "Factures Avoirs 202508016 Actions Échue le Statut : Échu , ..." at bounding box center [238, 39] width 431 height 37
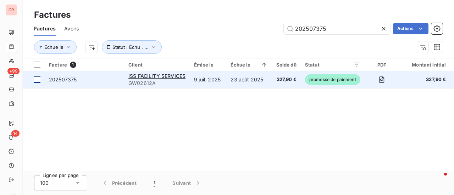
type input "202507375"
click at [37, 81] on div at bounding box center [37, 80] width 6 height 6
click at [143, 78] on span "ISS FACILITY SERVICES" at bounding box center [156, 76] width 57 height 6
click at [167, 75] on span "ISS FACILITY SERVICES" at bounding box center [156, 76] width 57 height 6
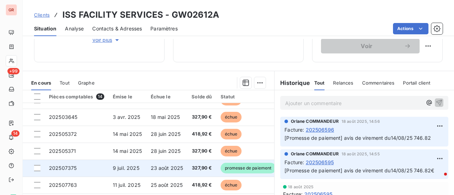
scroll to position [117, 0]
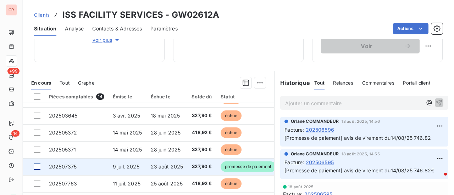
click at [35, 170] on div at bounding box center [37, 167] width 6 height 6
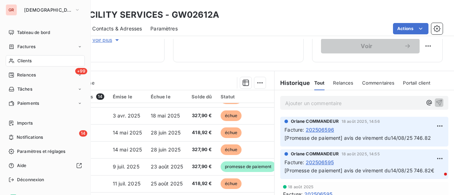
click at [29, 61] on span "Clients" at bounding box center [24, 61] width 14 height 6
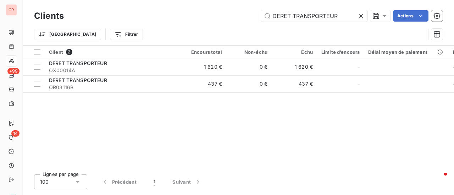
drag, startPoint x: 344, startPoint y: 17, endPoint x: 161, endPoint y: 34, distance: 184.2
click at [161, 34] on div "Clients DERET TRANSPORTEUR Actions Trier Filtrer" at bounding box center [238, 27] width 409 height 37
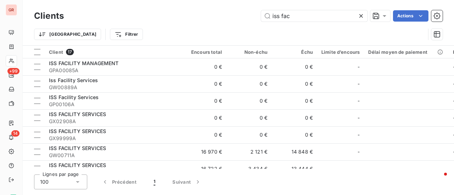
type input "iss fac"
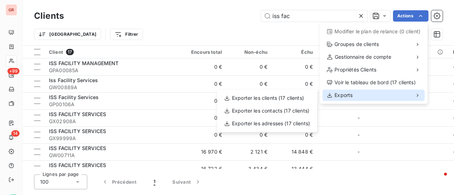
click at [349, 96] on span "Exports" at bounding box center [343, 95] width 18 height 7
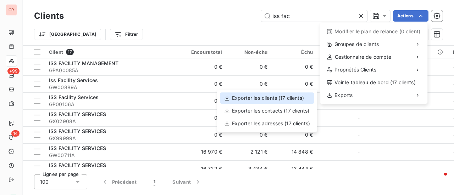
click at [272, 99] on div "Exporter les clients (17 clients)" at bounding box center [267, 98] width 94 height 11
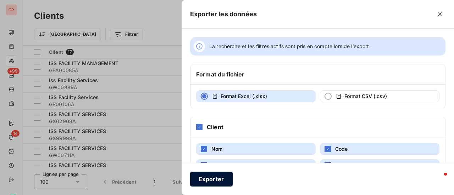
click at [223, 179] on button "Exporter" at bounding box center [211, 179] width 43 height 15
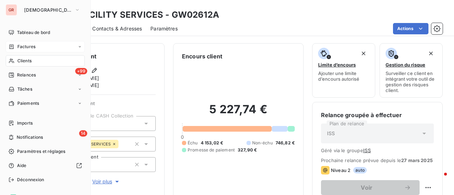
click at [33, 46] on span "Factures" at bounding box center [26, 47] width 18 height 6
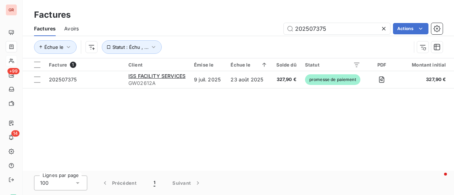
drag, startPoint x: 346, startPoint y: 26, endPoint x: 212, endPoint y: 32, distance: 134.2
click at [213, 32] on div "202507375 Actions" at bounding box center [264, 28] width 355 height 11
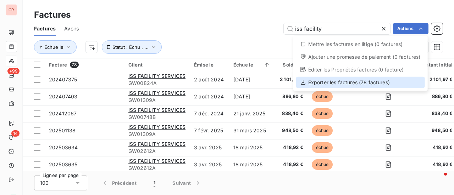
click at [346, 85] on div "Exporter les factures (78 factures)" at bounding box center [360, 82] width 129 height 11
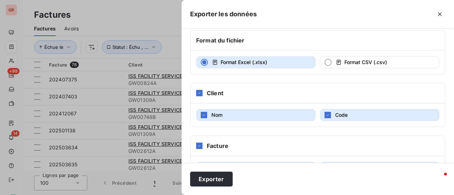
scroll to position [106, 0]
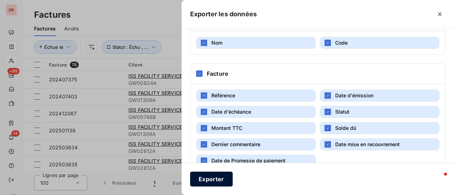
click at [212, 181] on button "Exporter" at bounding box center [211, 179] width 43 height 15
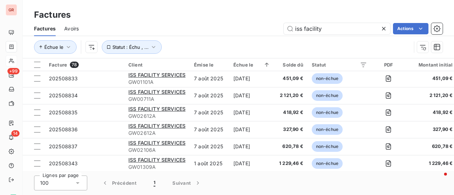
scroll to position [1231, 0]
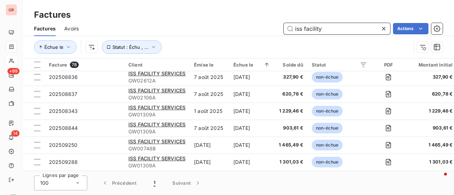
drag, startPoint x: 328, startPoint y: 33, endPoint x: 333, endPoint y: 32, distance: 5.1
click at [328, 33] on input "iss facility" at bounding box center [337, 28] width 106 height 11
drag, startPoint x: 333, startPoint y: 28, endPoint x: 264, endPoint y: 28, distance: 69.9
click at [273, 28] on div "iss facility Actions" at bounding box center [264, 28] width 355 height 11
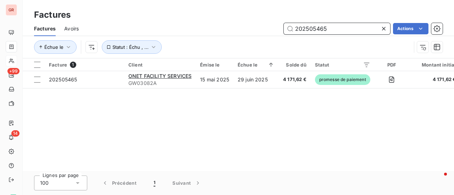
scroll to position [0, 0]
drag, startPoint x: 347, startPoint y: 27, endPoint x: 213, endPoint y: 46, distance: 134.7
click at [233, 45] on div "Factures Avoirs 202505465 Actions Échue le Statut : Échu , ..." at bounding box center [238, 39] width 431 height 37
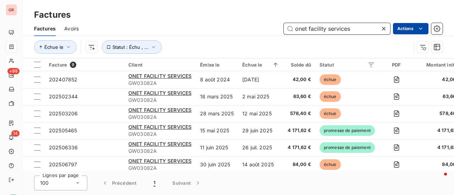
type input "onet facility services"
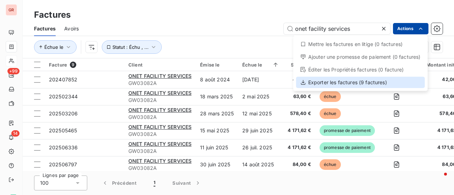
click at [350, 83] on div "Exporter les factures (9 factures)" at bounding box center [360, 82] width 129 height 11
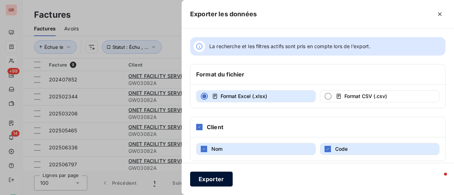
click at [219, 179] on button "Exporter" at bounding box center [211, 179] width 43 height 15
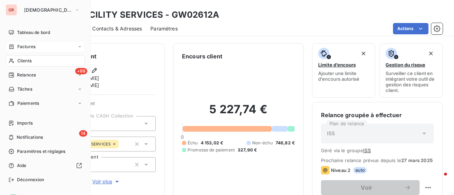
click at [31, 47] on span "Factures" at bounding box center [26, 47] width 18 height 6
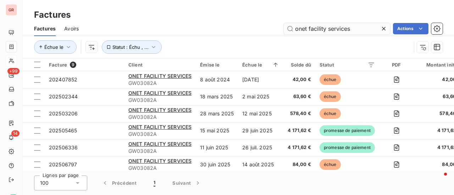
click at [362, 29] on input "onet facility services" at bounding box center [337, 28] width 106 height 11
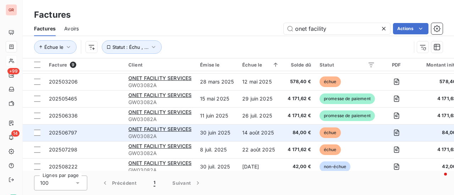
scroll to position [56, 0]
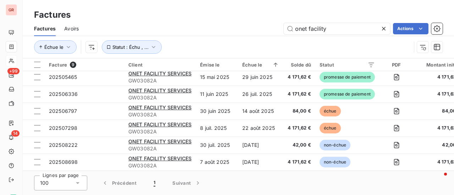
drag, startPoint x: 327, startPoint y: 29, endPoint x: 225, endPoint y: 38, distance: 101.8
click at [228, 38] on div "Factures Avoirs onet facility Actions Échue le Statut : Échu , ..." at bounding box center [238, 39] width 431 height 37
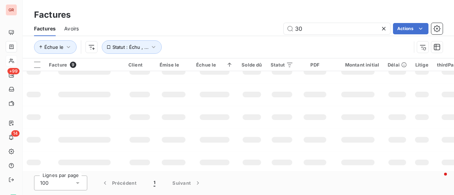
type input "3"
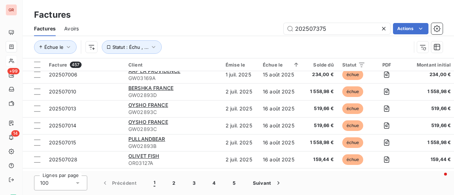
scroll to position [0, 0]
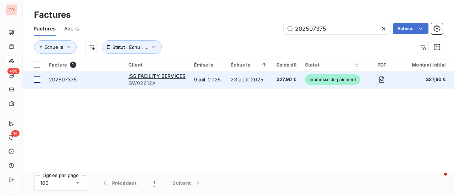
type input "202507375"
click at [40, 81] on div at bounding box center [37, 80] width 6 height 6
click at [162, 76] on span "ISS FACILITY SERVICES" at bounding box center [156, 76] width 57 height 6
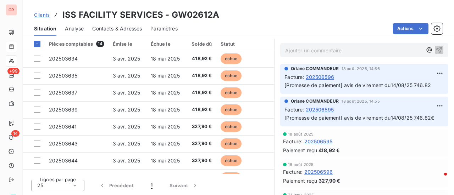
scroll to position [117, 0]
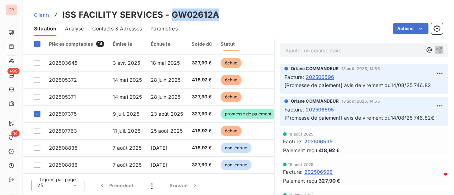
drag, startPoint x: 220, startPoint y: 16, endPoint x: 168, endPoint y: 15, distance: 51.4
click at [168, 15] on div "Clients ISS FACILITY SERVICES - GW02612A" at bounding box center [238, 15] width 431 height 13
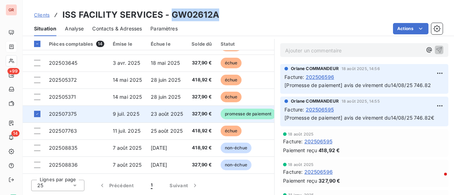
click at [65, 113] on span "202507375" at bounding box center [63, 114] width 28 height 6
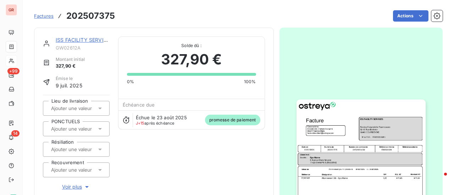
drag, startPoint x: 110, startPoint y: 16, endPoint x: 105, endPoint y: 16, distance: 5.0
click at [105, 16] on h3 "202507375" at bounding box center [90, 16] width 49 height 13
drag, startPoint x: 112, startPoint y: 16, endPoint x: 66, endPoint y: 20, distance: 46.7
click at [66, 20] on div "Factures 202507375" at bounding box center [74, 16] width 81 height 13
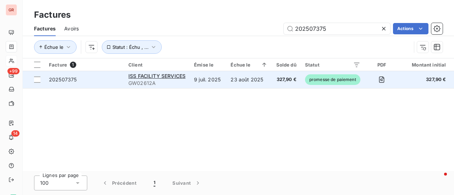
click at [157, 79] on div "ISS FACILITY SERVICES" at bounding box center [156, 76] width 57 height 7
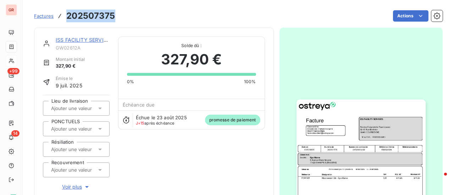
drag, startPoint x: 115, startPoint y: 15, endPoint x: 78, endPoint y: 15, distance: 36.9
click at [65, 15] on div "Factures 202507375 Actions" at bounding box center [238, 16] width 409 height 15
click at [81, 48] on span "GW02612A" at bounding box center [83, 48] width 54 height 6
click at [77, 48] on span "GW02612A" at bounding box center [83, 48] width 54 height 6
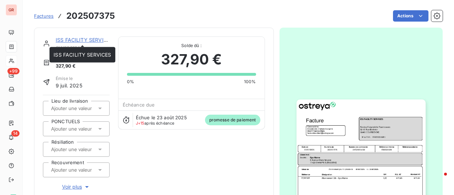
click at [74, 37] on div "ISS FACILITY SERVICES" at bounding box center [83, 40] width 54 height 7
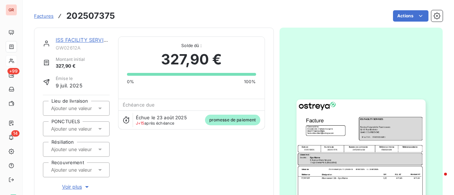
click at [77, 42] on link "ISS FACILITY SERVICES" at bounding box center [84, 40] width 57 height 6
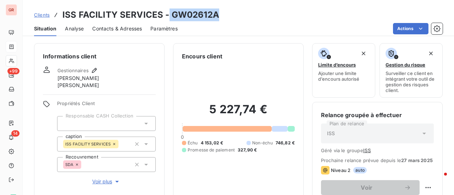
drag, startPoint x: 219, startPoint y: 15, endPoint x: 168, endPoint y: 14, distance: 51.4
click at [168, 14] on div "Clients ISS FACILITY SERVICES - GW02612A" at bounding box center [238, 15] width 431 height 13
click at [236, 20] on div "Clients ISS FACILITY SERVICES - GW02612A" at bounding box center [238, 15] width 431 height 13
click at [218, 16] on div "Clients ISS FACILITY SERVICES - GW02612A" at bounding box center [238, 15] width 431 height 13
click at [216, 15] on div "Clients ISS FACILITY SERVICES - GW02612A" at bounding box center [238, 15] width 431 height 13
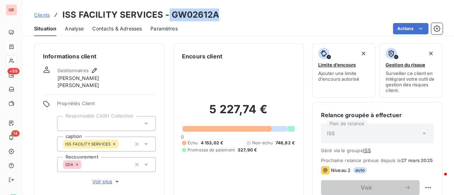
click at [223, 10] on div "Clients ISS FACILITY SERVICES - GW02612A" at bounding box center [238, 15] width 431 height 13
drag, startPoint x: 209, startPoint y: 17, endPoint x: 169, endPoint y: 18, distance: 39.8
click at [169, 18] on h3 "ISS FACILITY SERVICES - GW02612A" at bounding box center [140, 15] width 157 height 13
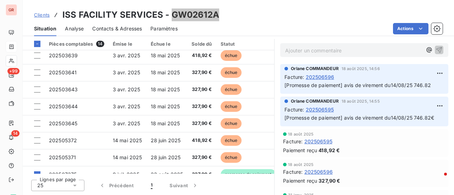
scroll to position [106, 0]
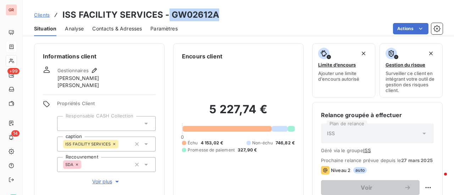
drag, startPoint x: 216, startPoint y: 14, endPoint x: 170, endPoint y: 17, distance: 45.5
click at [165, 17] on h3 "ISS FACILITY SERVICES - GW02612A" at bounding box center [140, 15] width 157 height 13
click at [227, 16] on div "Clients ISS FACILITY SERVICES - GW02612A" at bounding box center [238, 15] width 431 height 13
drag, startPoint x: 216, startPoint y: 16, endPoint x: 171, endPoint y: 17, distance: 45.4
click at [171, 17] on h3 "ISS FACILITY SERVICES - GW02612A" at bounding box center [140, 15] width 157 height 13
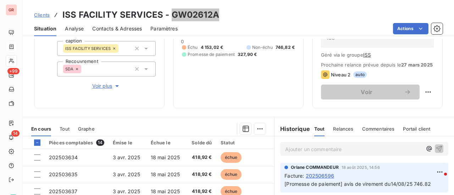
scroll to position [22, 0]
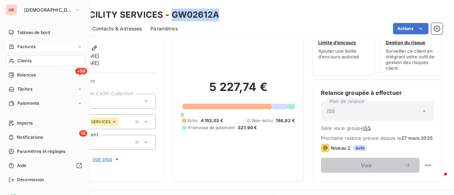
click at [35, 46] on span "Factures" at bounding box center [26, 47] width 18 height 6
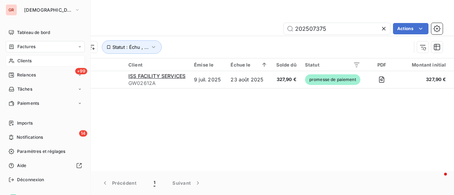
click at [23, 61] on span "Clients" at bounding box center [24, 61] width 14 height 6
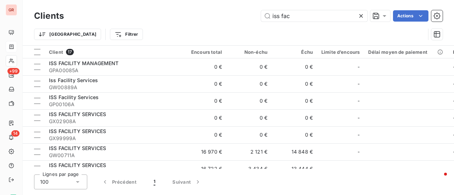
drag, startPoint x: 299, startPoint y: 16, endPoint x: 151, endPoint y: 21, distance: 147.6
click at [149, 18] on div "iss fac Actions" at bounding box center [257, 15] width 370 height 11
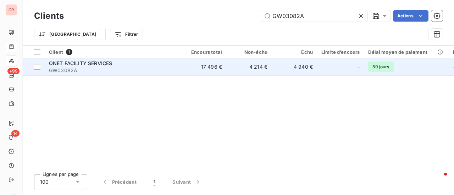
type input "GW03082A"
click at [96, 63] on span "ONET FACILITY SERVICES" at bounding box center [80, 63] width 63 height 6
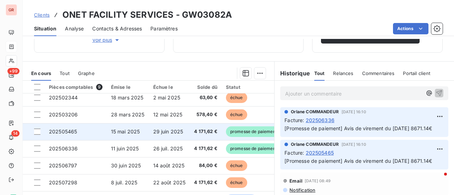
scroll to position [32, 0]
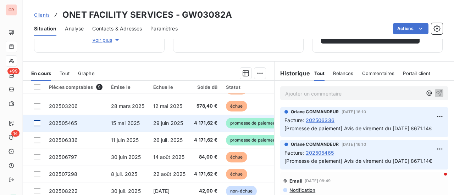
click at [37, 121] on div at bounding box center [37, 123] width 6 height 6
click at [61, 121] on span "202505465" at bounding box center [63, 123] width 28 height 6
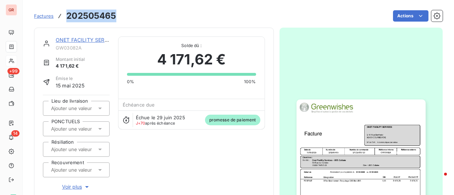
drag, startPoint x: 119, startPoint y: 15, endPoint x: 61, endPoint y: 13, distance: 57.9
click at [61, 13] on div "Factures 202505465 Actions" at bounding box center [238, 16] width 409 height 15
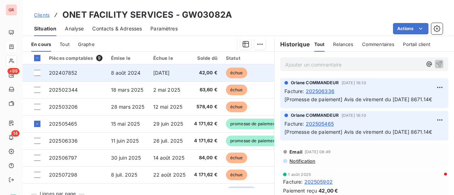
scroll to position [177, 0]
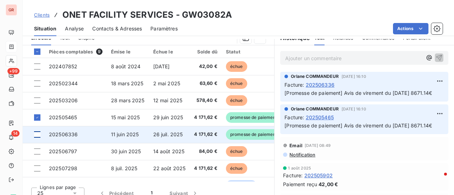
click at [35, 136] on div at bounding box center [37, 135] width 6 height 6
click at [70, 134] on span "202506336" at bounding box center [63, 135] width 29 height 6
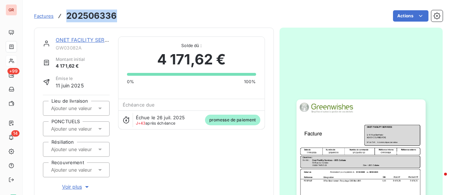
drag, startPoint x: 117, startPoint y: 17, endPoint x: 67, endPoint y: 16, distance: 49.3
click at [67, 16] on div "Factures 202506336 Actions" at bounding box center [238, 16] width 409 height 15
click at [85, 40] on link "ONET FACILITY SERVICES" at bounding box center [87, 40] width 63 height 6
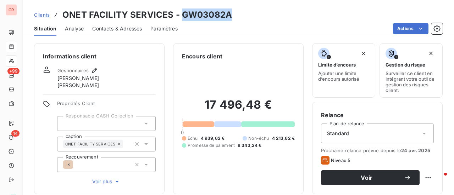
drag, startPoint x: 231, startPoint y: 17, endPoint x: 181, endPoint y: 16, distance: 50.4
click at [181, 16] on div "Clients ONET FACILITY SERVICES - GW03082A" at bounding box center [238, 15] width 431 height 13
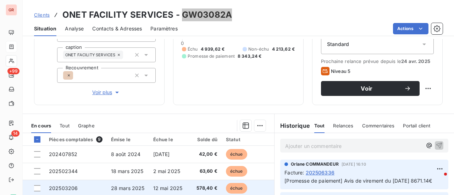
scroll to position [177, 0]
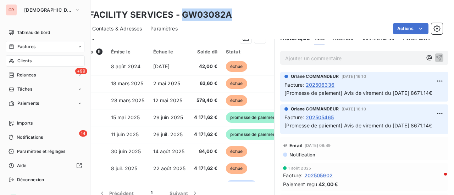
click at [34, 46] on span "Factures" at bounding box center [26, 47] width 18 height 6
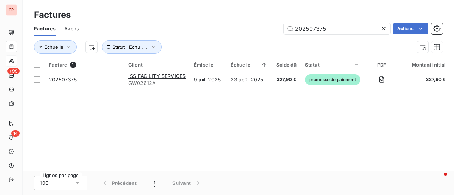
drag, startPoint x: 338, startPoint y: 29, endPoint x: 183, endPoint y: 44, distance: 155.7
click at [190, 42] on div "Factures Avoirs 202507375 Actions Échue le Statut : Échu , ..." at bounding box center [238, 39] width 431 height 37
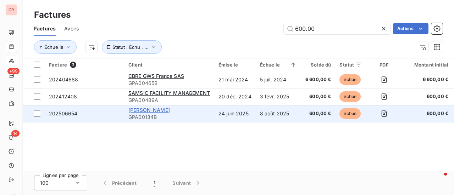
type input "600.00"
click at [156, 111] on span "SA BAYARD" at bounding box center [149, 110] width 42 height 6
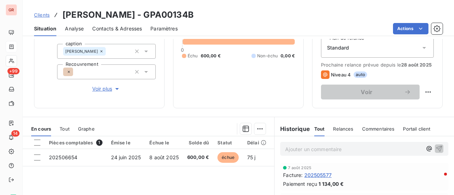
scroll to position [106, 0]
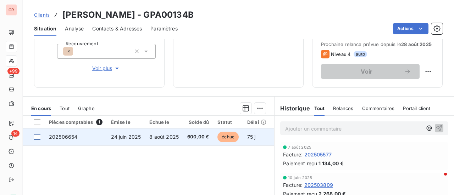
click at [37, 137] on div at bounding box center [37, 137] width 6 height 6
click at [61, 137] on span "202506654" at bounding box center [63, 137] width 28 height 6
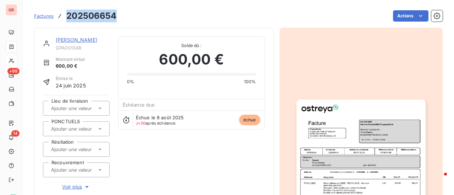
drag, startPoint x: 118, startPoint y: 15, endPoint x: 67, endPoint y: 17, distance: 50.8
click at [67, 17] on div "Factures 202506654 Actions" at bounding box center [238, 16] width 409 height 15
click at [76, 41] on link "SA BAYARD" at bounding box center [77, 40] width 42 height 6
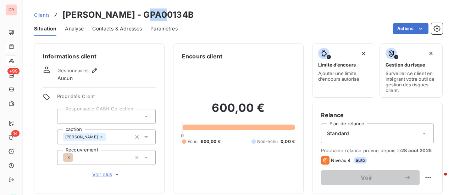
drag, startPoint x: 164, startPoint y: 18, endPoint x: 147, endPoint y: 18, distance: 16.3
click at [147, 18] on h3 "SA BAYARD - GPA00134B" at bounding box center [127, 15] width 131 height 13
drag, startPoint x: 168, startPoint y: 18, endPoint x: 120, endPoint y: 18, distance: 48.6
click at [120, 18] on h3 "SA BAYARD - GPA00134B" at bounding box center [127, 15] width 131 height 13
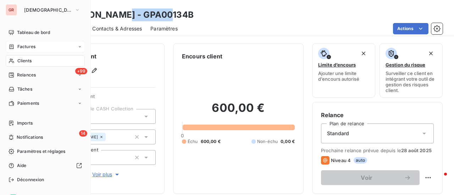
click at [33, 49] on span "Factures" at bounding box center [26, 47] width 18 height 6
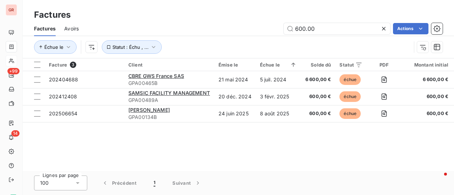
drag, startPoint x: 297, startPoint y: 33, endPoint x: 243, endPoint y: 33, distance: 53.9
click at [251, 33] on div "600.00 Actions" at bounding box center [264, 28] width 355 height 11
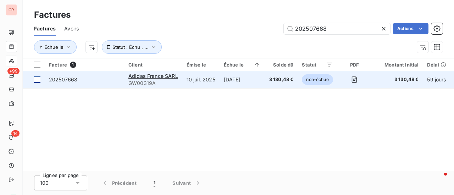
type input "202507668"
click at [41, 80] on td at bounding box center [34, 79] width 22 height 17
click at [155, 80] on span "GW00319A" at bounding box center [153, 83] width 50 height 7
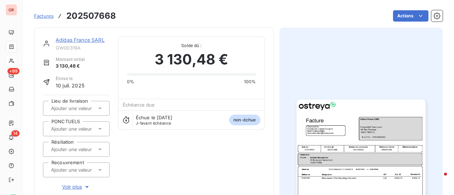
click at [95, 40] on link "Adidas France SARL" at bounding box center [80, 40] width 49 height 6
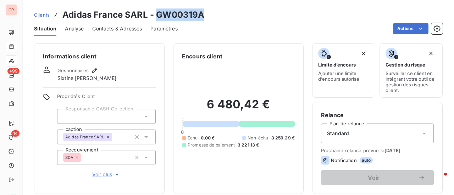
drag, startPoint x: 203, startPoint y: 20, endPoint x: 157, endPoint y: 17, distance: 45.5
click at [155, 17] on h3 "Adidas France SARL - GW00319A" at bounding box center [133, 15] width 142 height 13
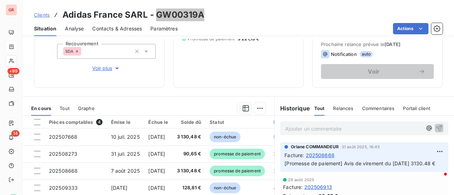
scroll to position [142, 0]
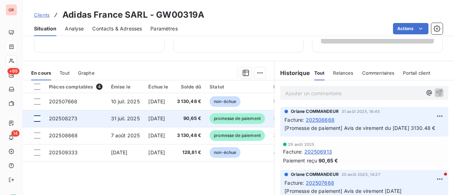
click at [37, 120] on div at bounding box center [37, 119] width 6 height 6
click at [68, 119] on span "202508273" at bounding box center [63, 119] width 28 height 6
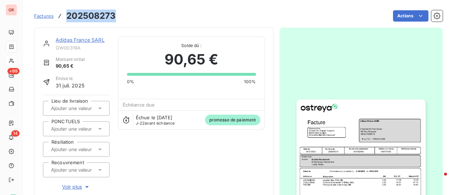
drag, startPoint x: 115, startPoint y: 16, endPoint x: 68, endPoint y: 14, distance: 47.2
click at [68, 14] on h3 "202508273" at bounding box center [90, 16] width 49 height 13
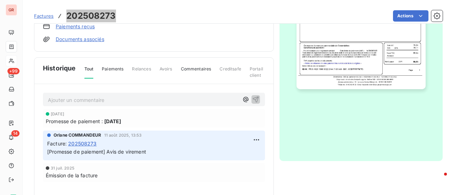
scroll to position [230, 0]
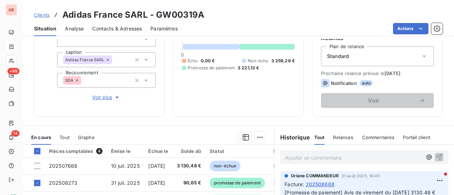
scroll to position [142, 0]
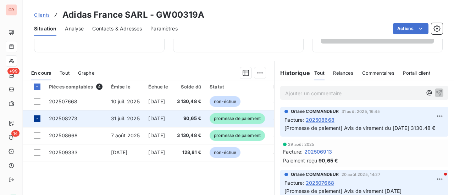
click at [38, 119] on icon at bounding box center [37, 119] width 4 height 4
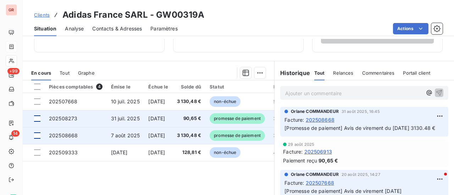
click at [40, 135] on div at bounding box center [37, 136] width 6 height 6
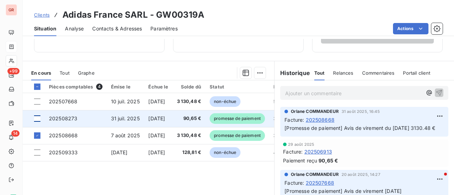
click at [135, 117] on span "31 juil. 2025" at bounding box center [125, 119] width 29 height 6
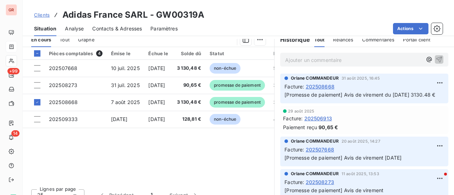
scroll to position [177, 0]
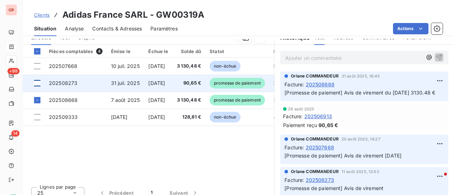
click at [38, 83] on div at bounding box center [37, 83] width 6 height 6
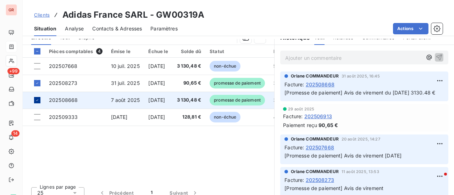
click at [40, 98] on div at bounding box center [37, 100] width 6 height 6
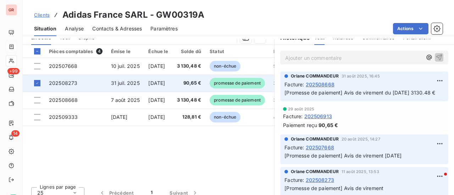
click at [246, 82] on span "promesse de paiement" at bounding box center [237, 83] width 55 height 11
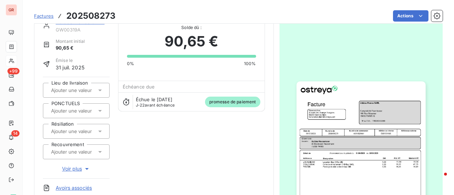
scroll to position [17, 0]
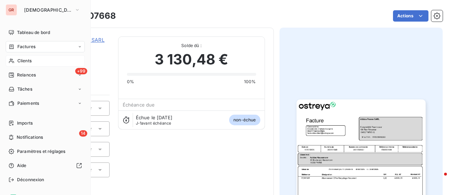
drag, startPoint x: 27, startPoint y: 46, endPoint x: 33, endPoint y: 46, distance: 6.0
click at [27, 46] on span "Factures" at bounding box center [26, 47] width 18 height 6
